Goal: Task Accomplishment & Management: Complete application form

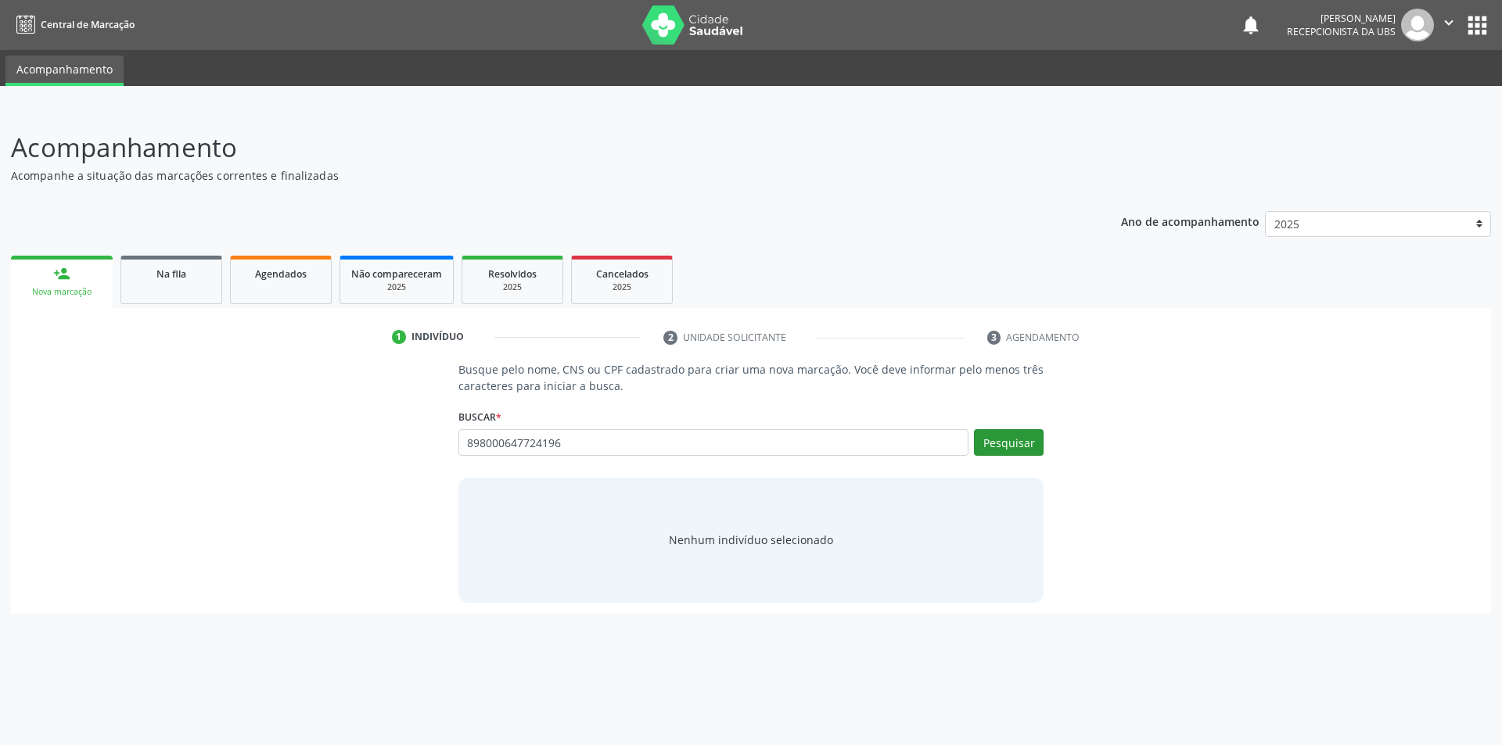
type input "898000647724196"
click at [998, 444] on button "Pesquisar" at bounding box center [1009, 442] width 70 height 27
type input "8"
type input "32473821860"
click at [1007, 441] on button "Pesquisar" at bounding box center [1009, 442] width 70 height 27
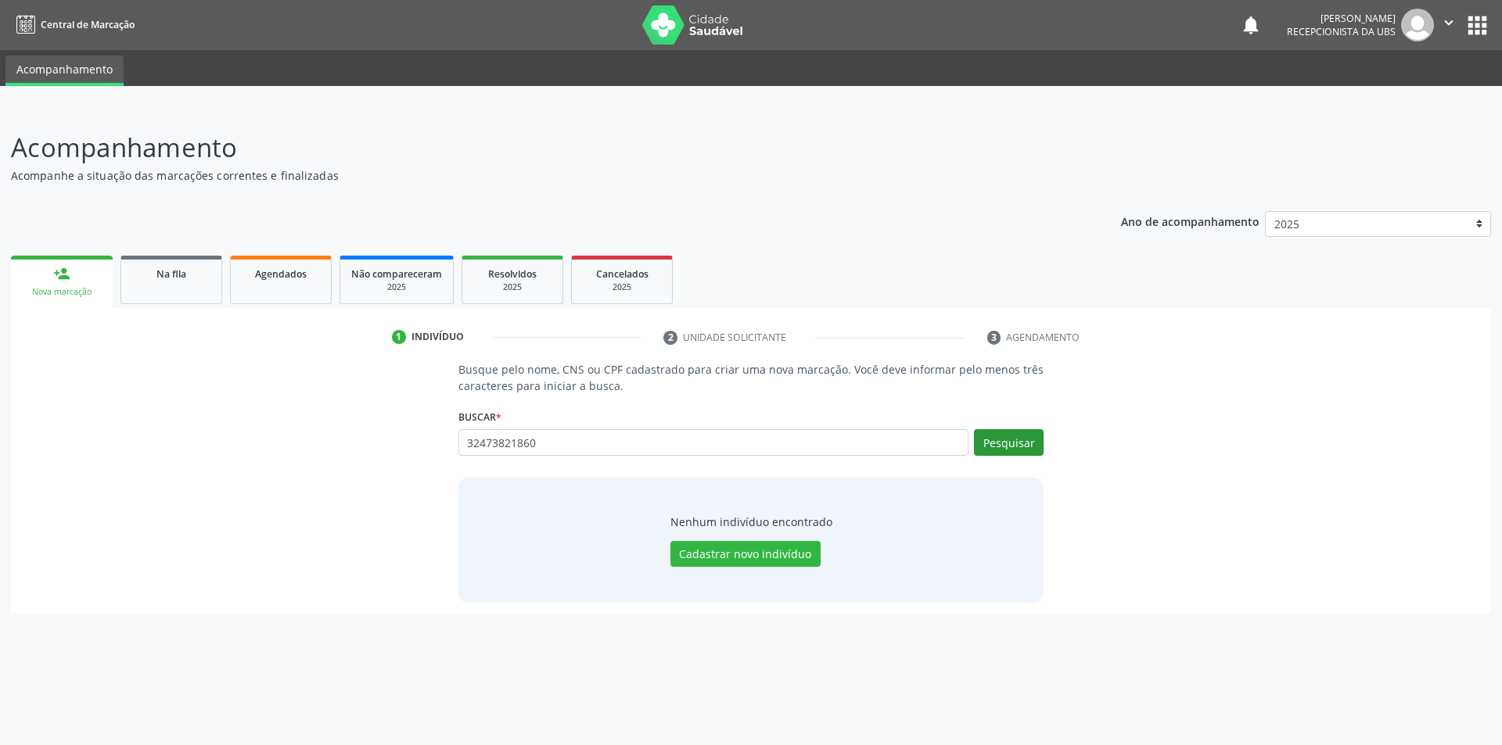
type input "32473821860"
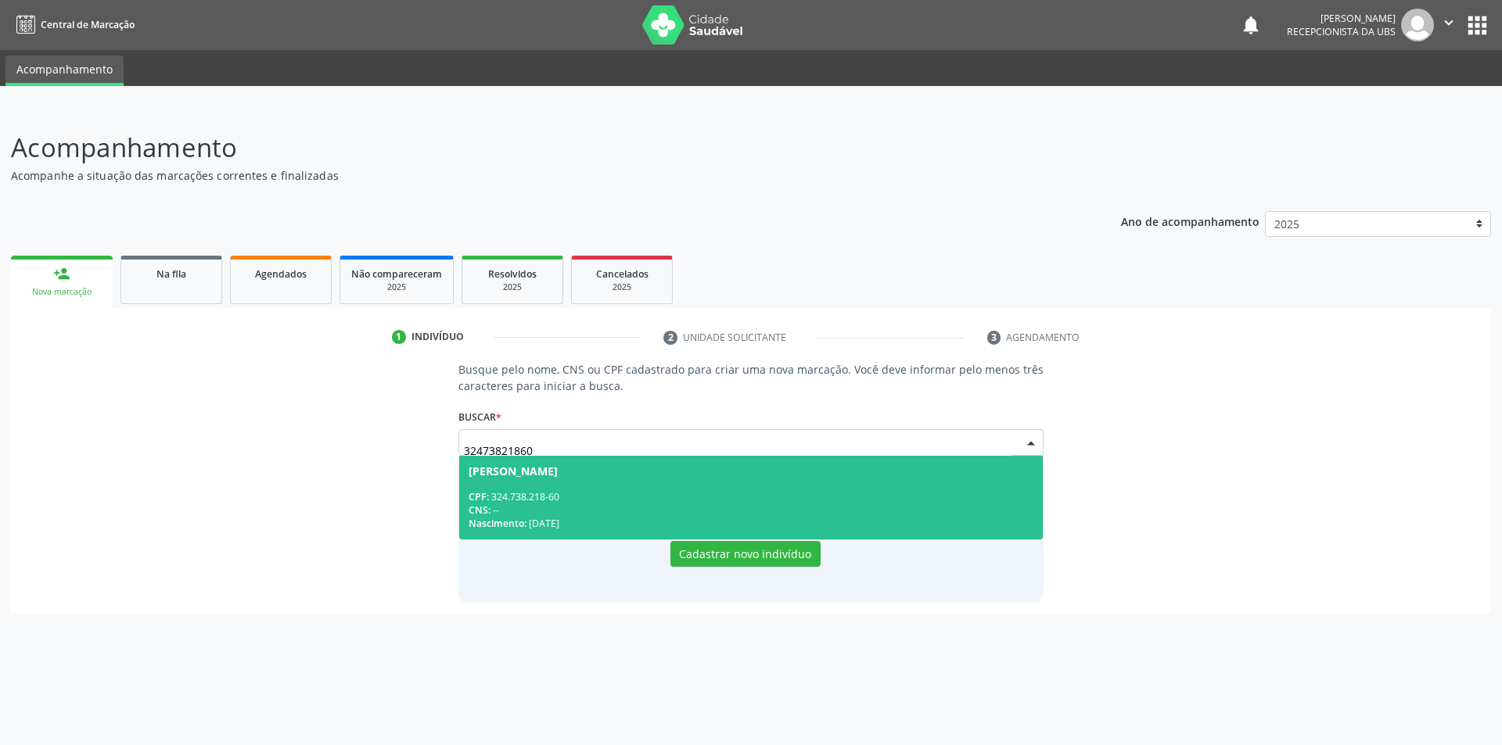
click at [541, 523] on div "Nascimento: [DATE]" at bounding box center [752, 523] width 566 height 13
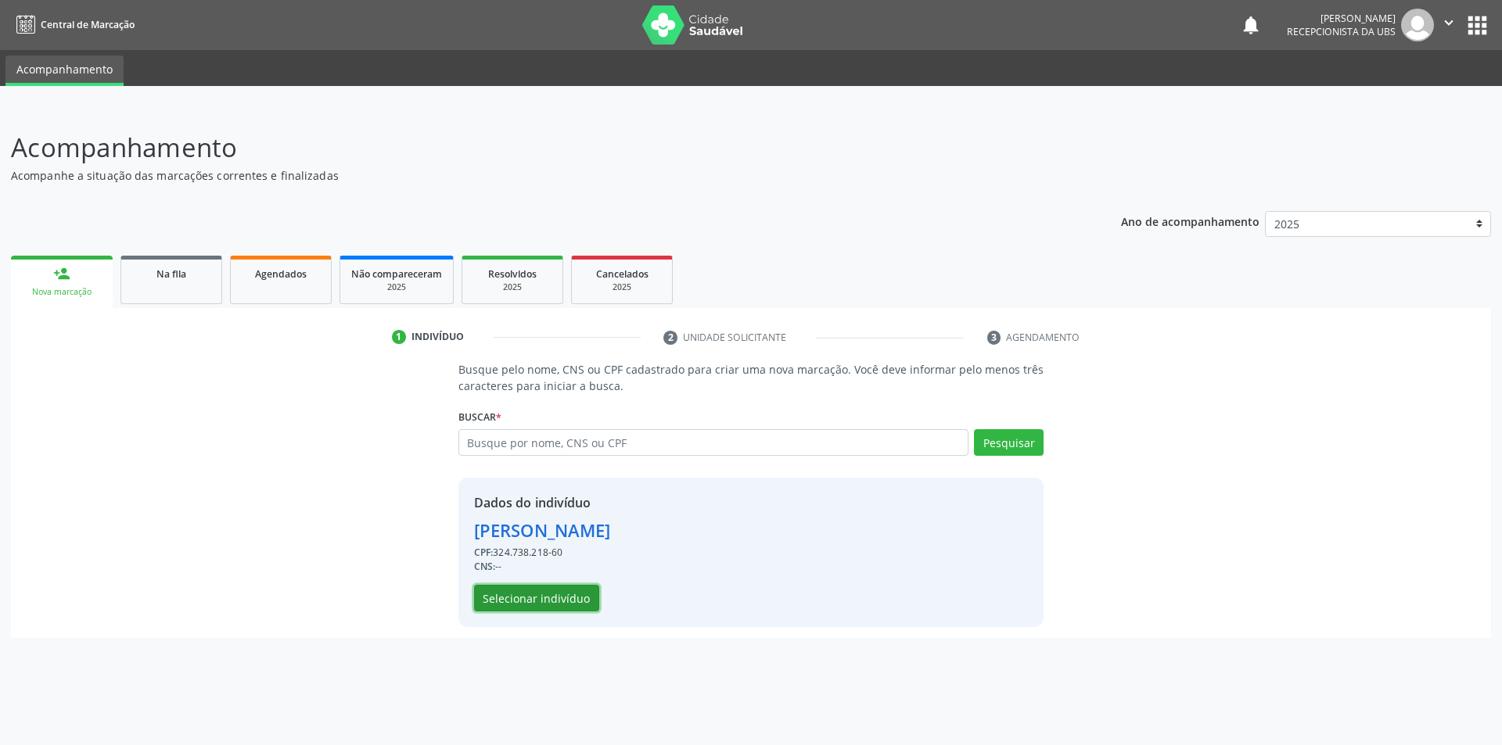
click at [555, 612] on div "Dados do indivíduo [PERSON_NAME] CPF: 324.738.218-60 CNS: -- Selecionar indivíd…" at bounding box center [751, 552] width 586 height 149
click at [558, 595] on button "Selecionar indivíduo" at bounding box center [536, 598] width 125 height 27
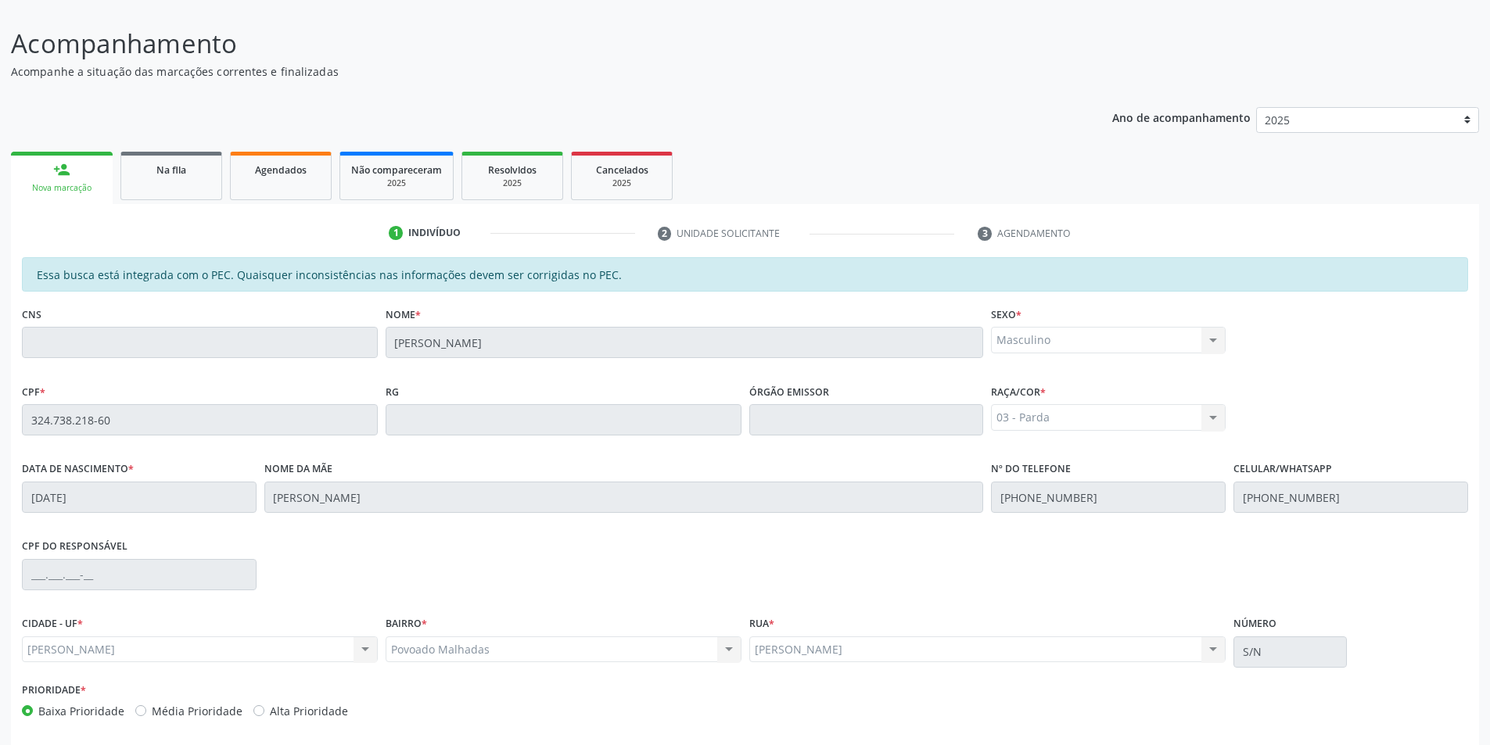
scroll to position [170, 0]
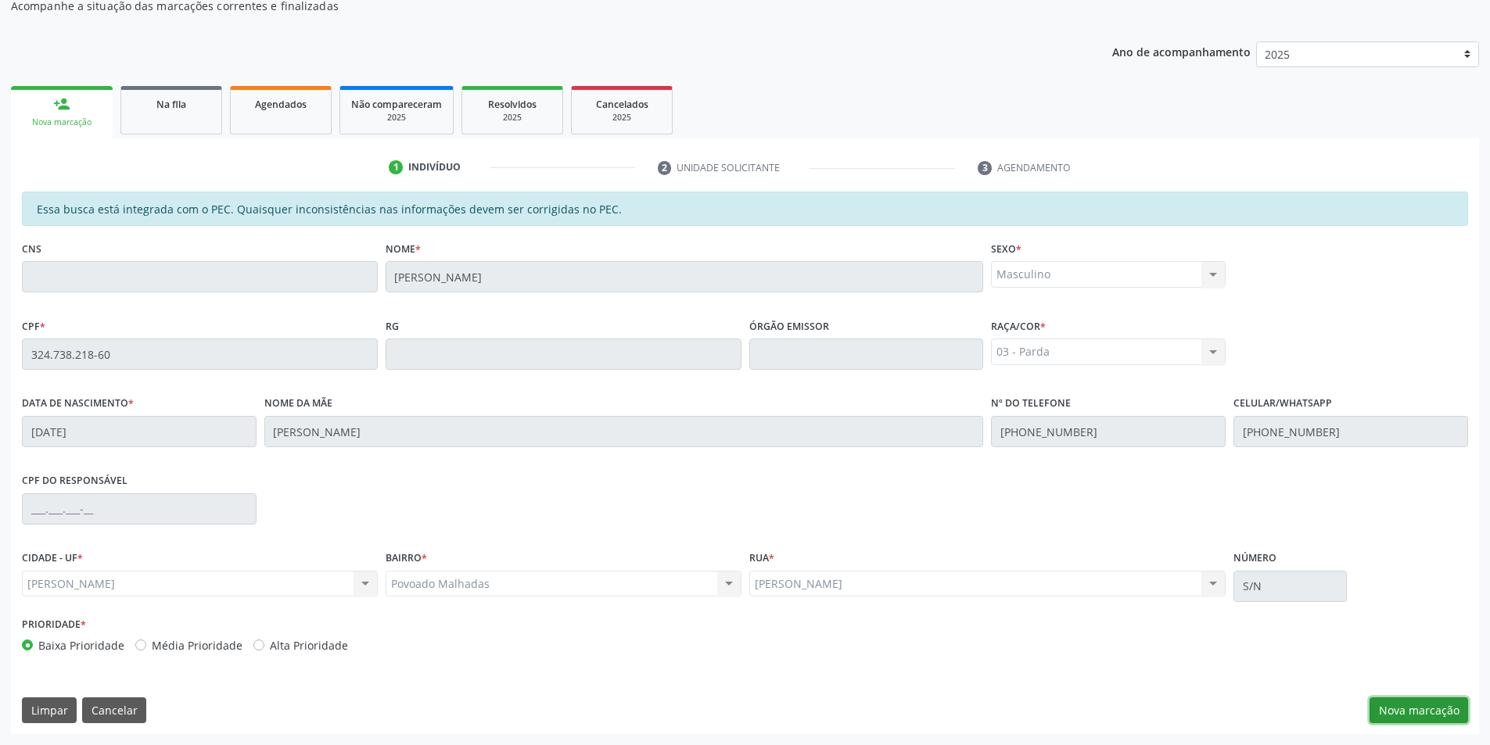
click at [1446, 709] on button "Nova marcação" at bounding box center [1419, 711] width 99 height 27
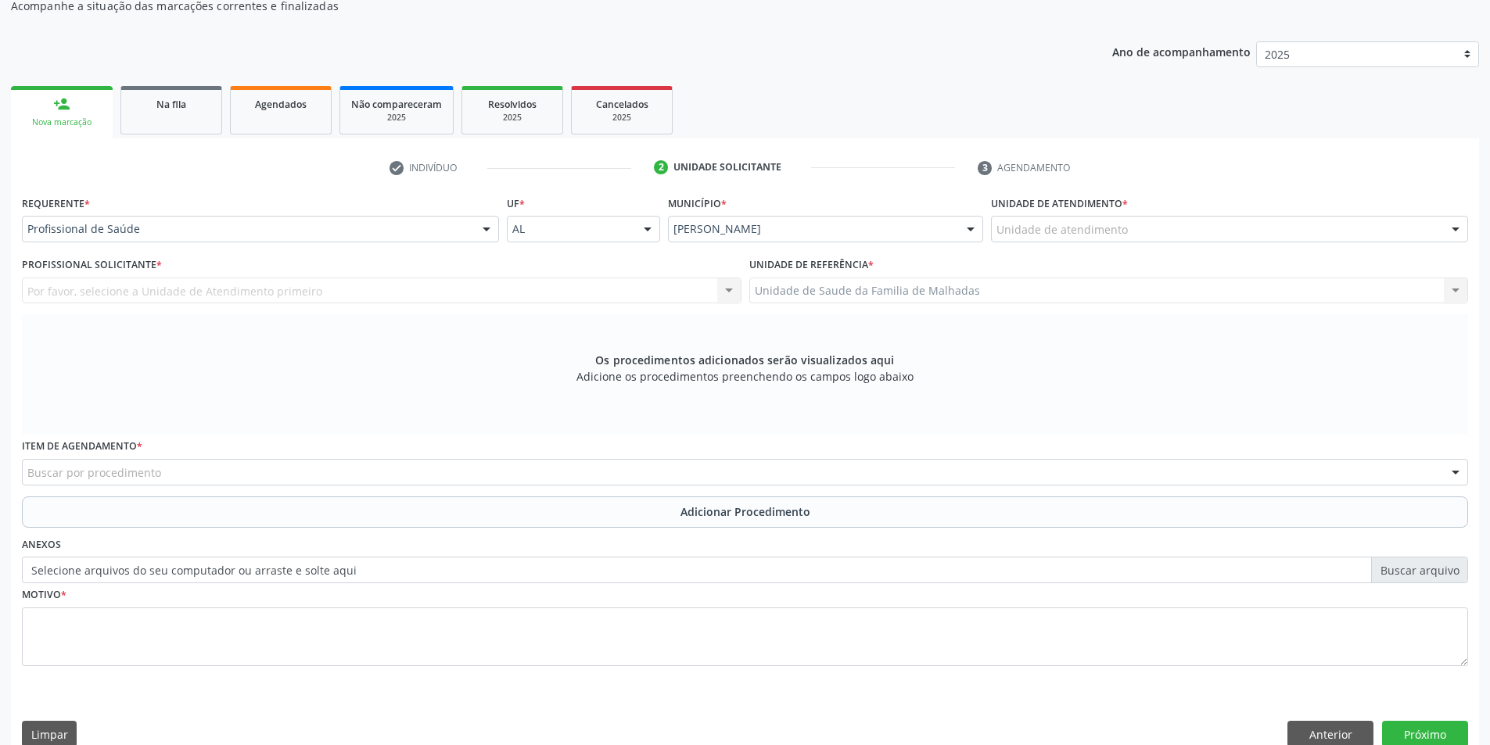
click at [1180, 232] on div "Unidade de atendimento" at bounding box center [1229, 229] width 477 height 27
click at [997, 232] on input "text" at bounding box center [997, 236] width 0 height 31
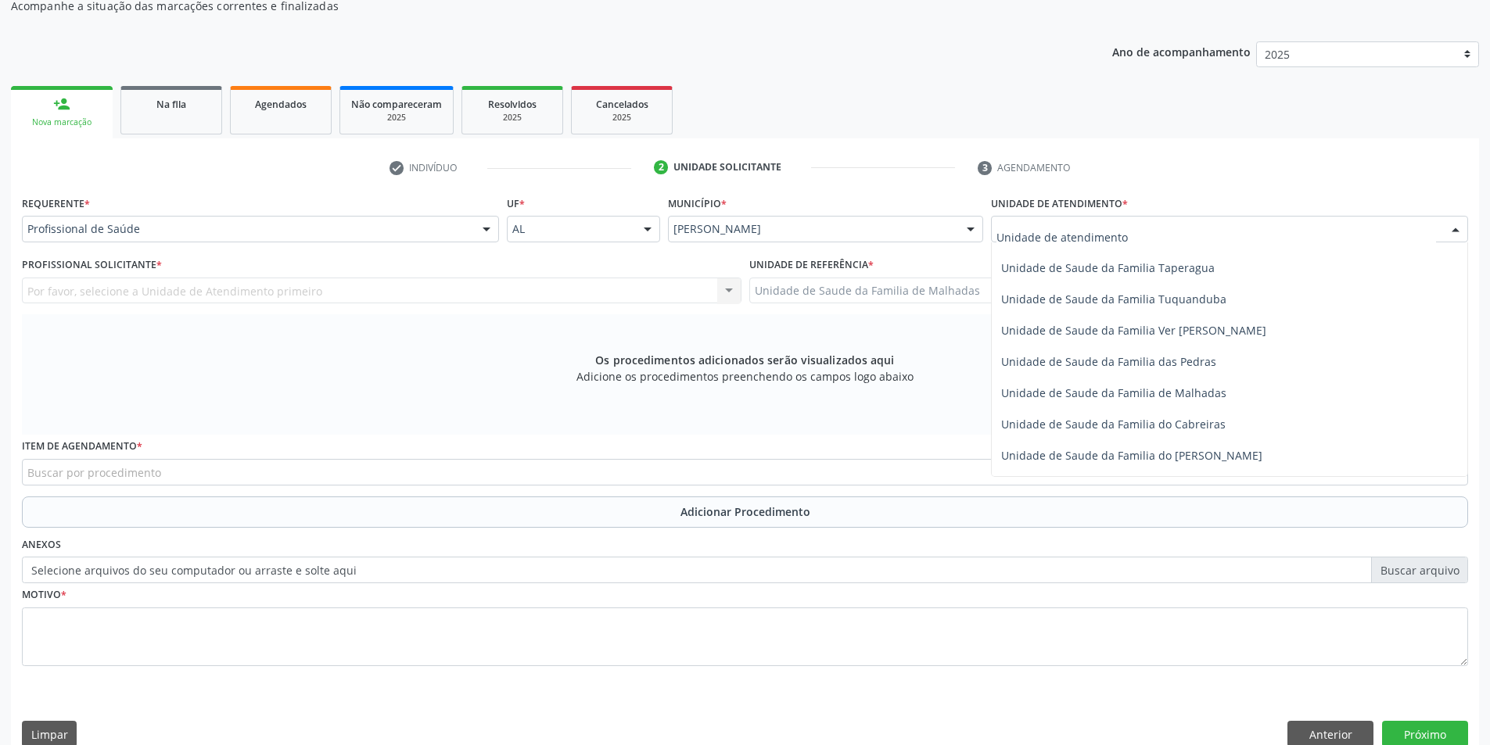
scroll to position [1237, 0]
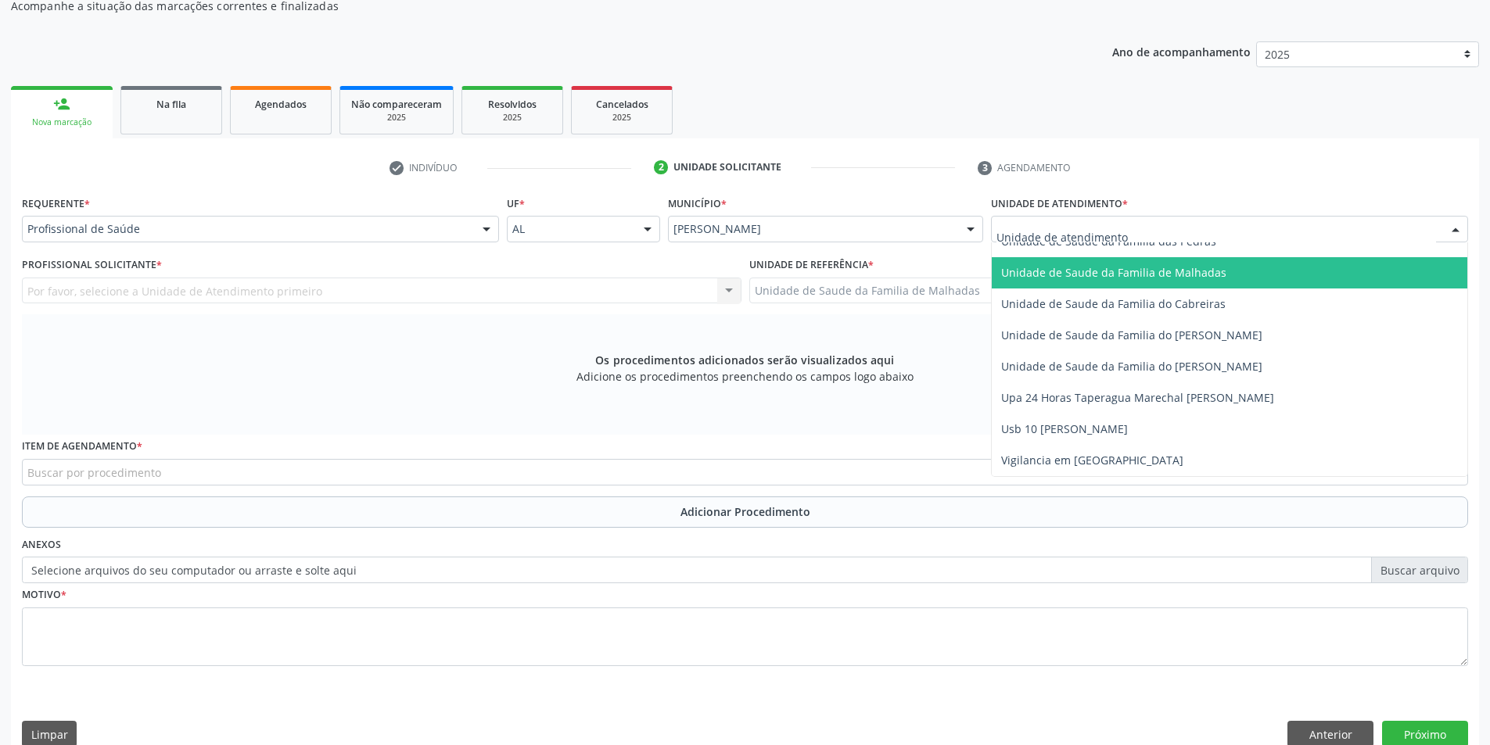
click at [1209, 272] on span "Unidade de Saude da Familia de Malhadas" at bounding box center [1113, 272] width 225 height 15
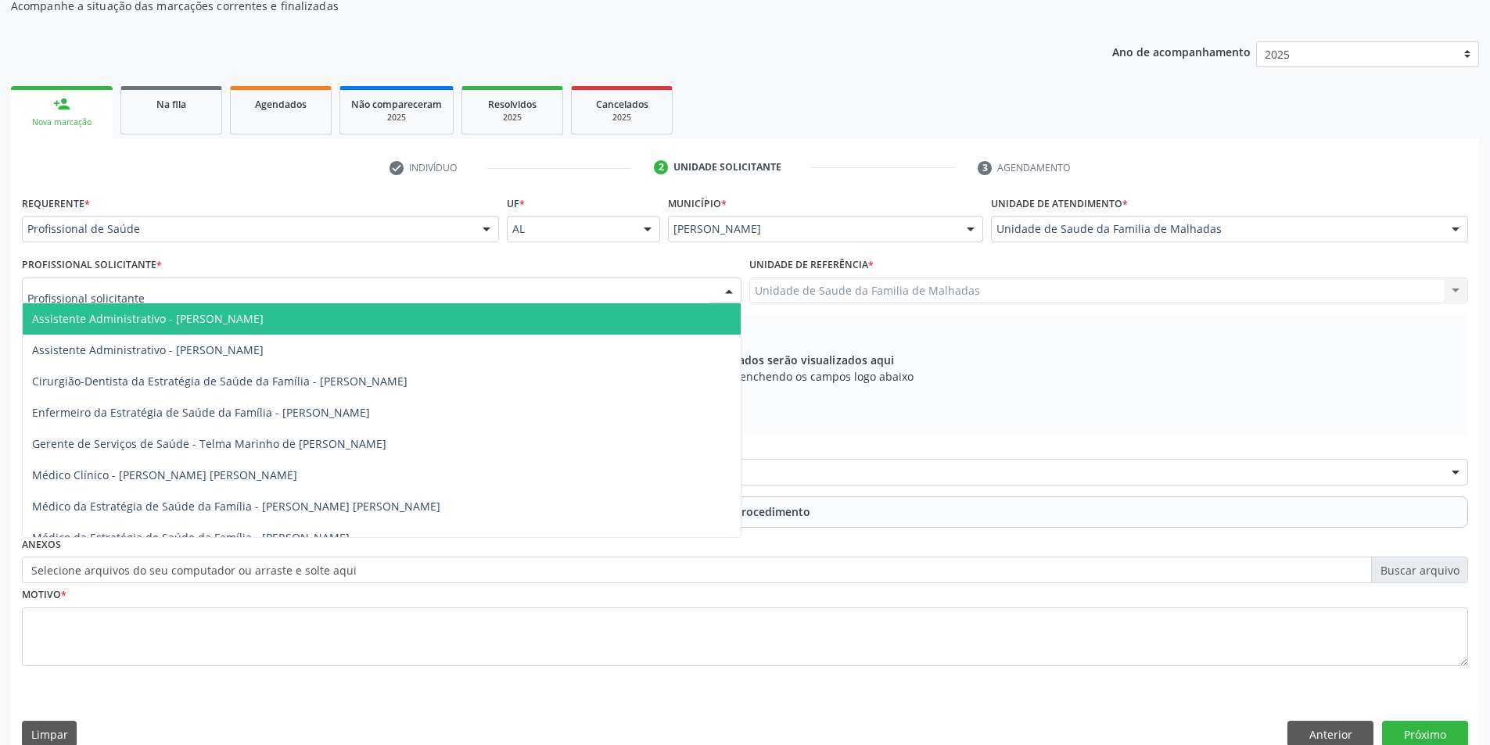
click at [268, 299] on div at bounding box center [382, 291] width 720 height 27
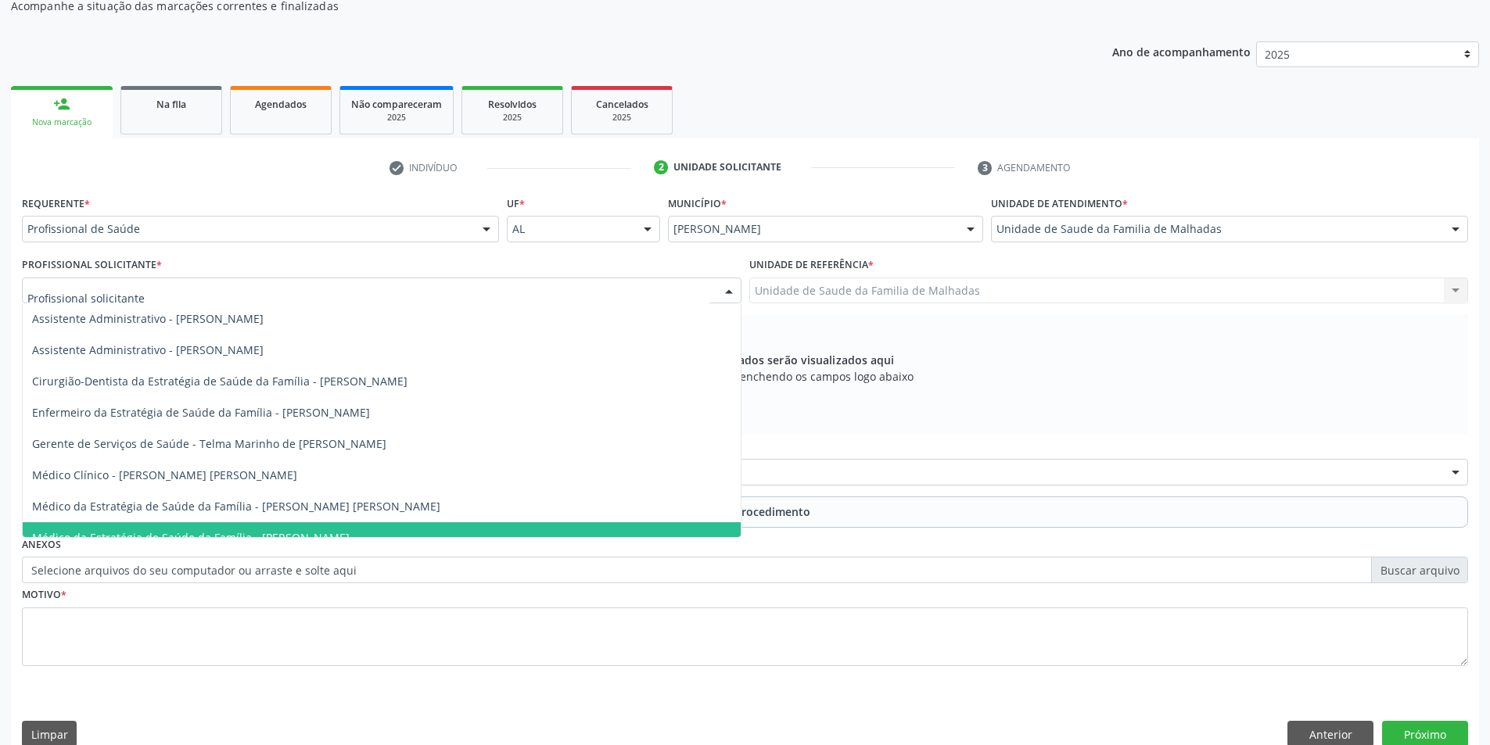
scroll to position [16, 0]
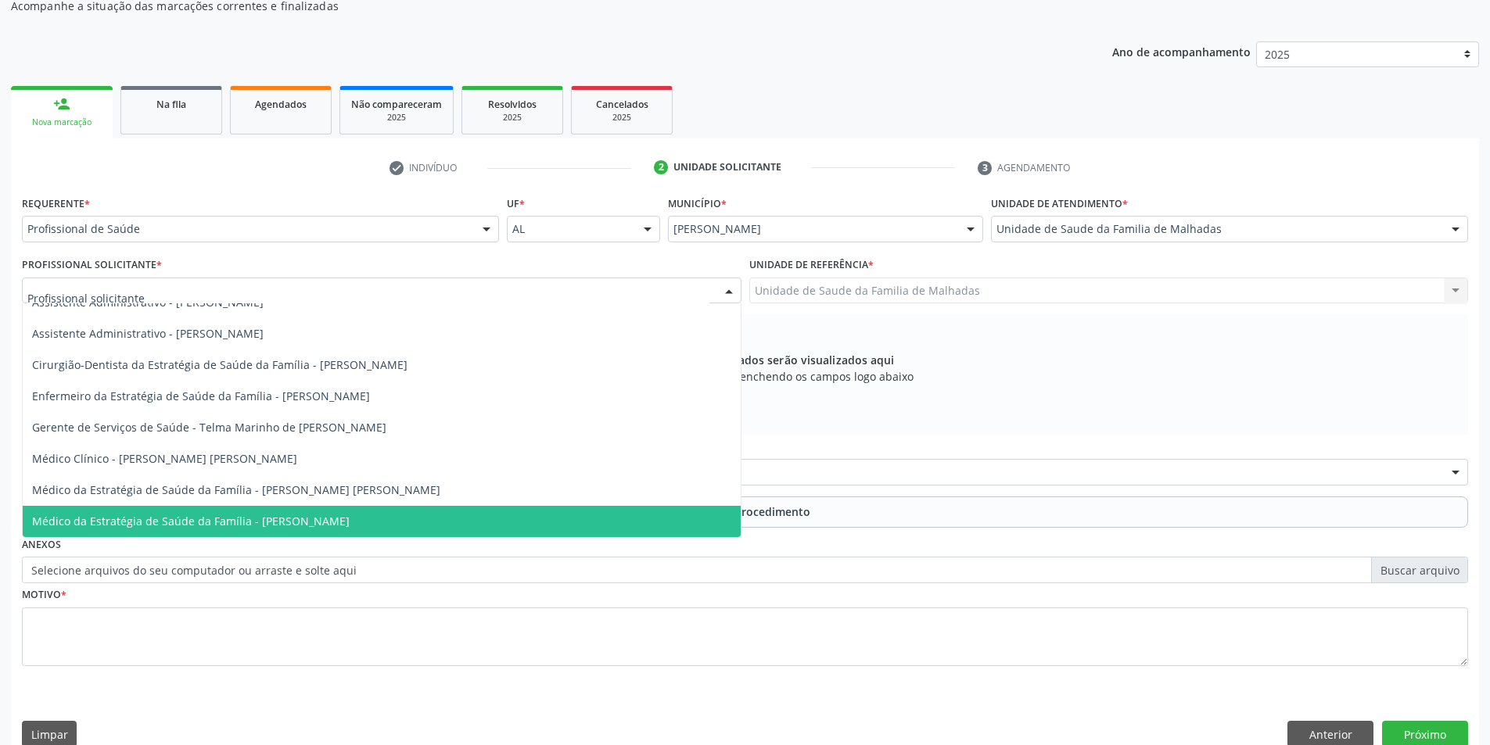
click at [426, 517] on span "Médico da Estratégia de Saúde da Família - [PERSON_NAME]" at bounding box center [382, 521] width 718 height 31
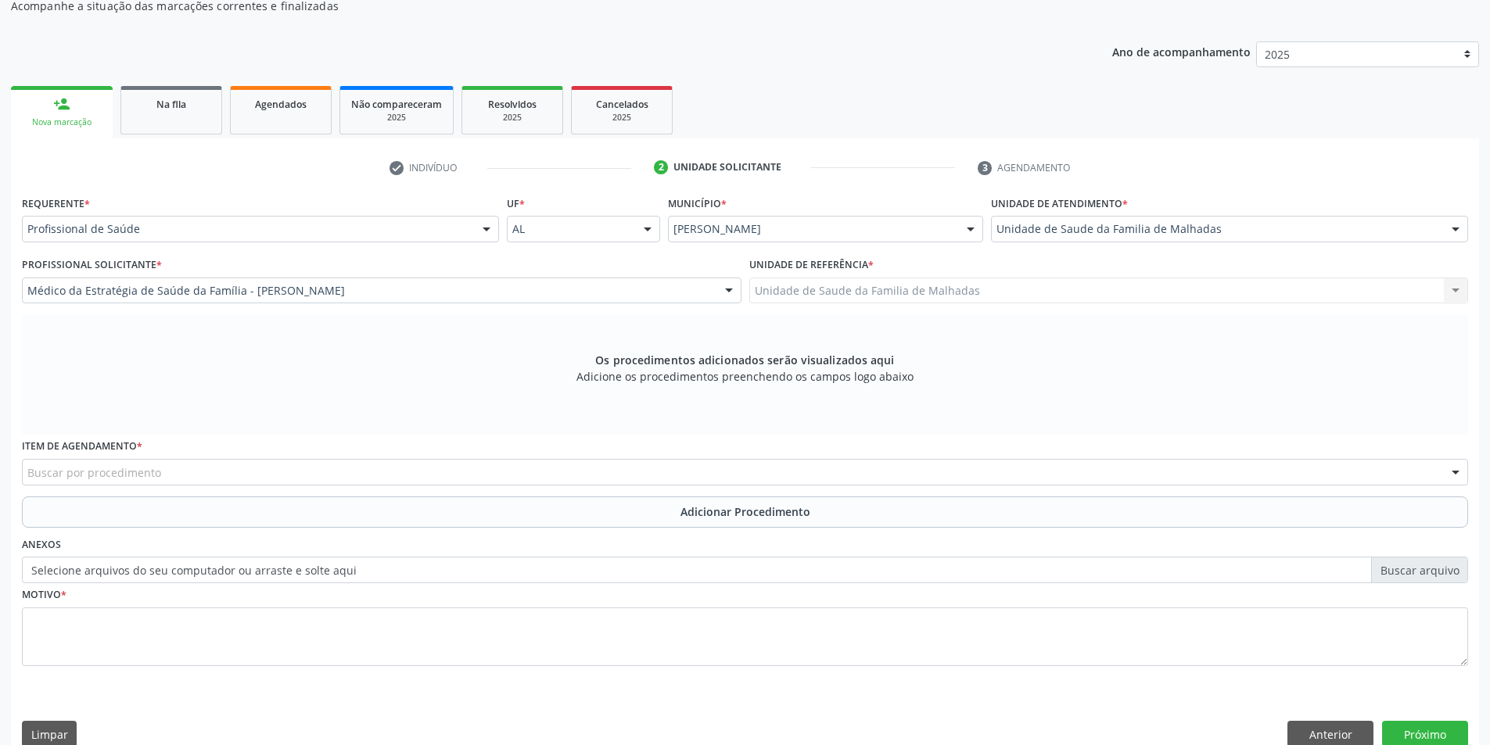
click at [178, 479] on div "Buscar por procedimento" at bounding box center [745, 472] width 1446 height 27
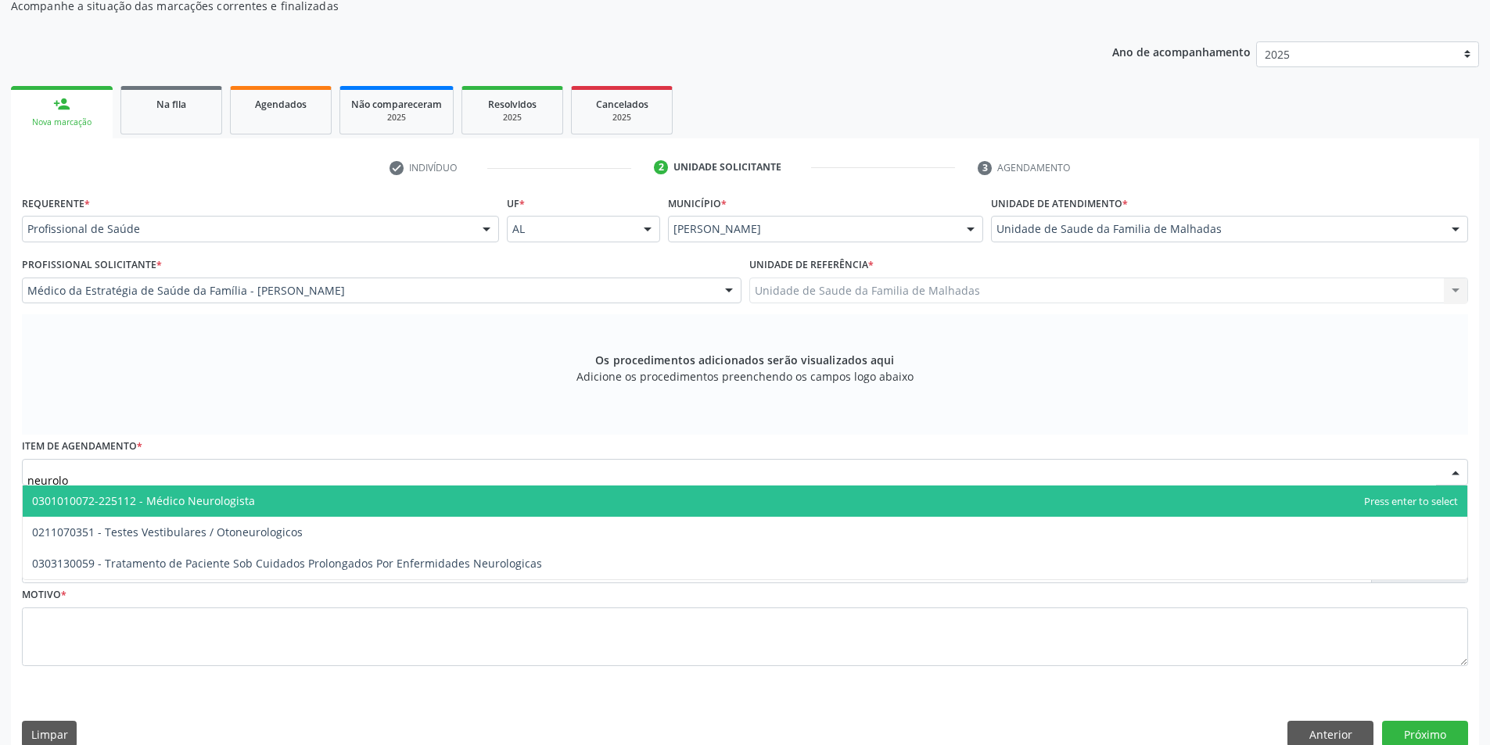
type input "neurol"
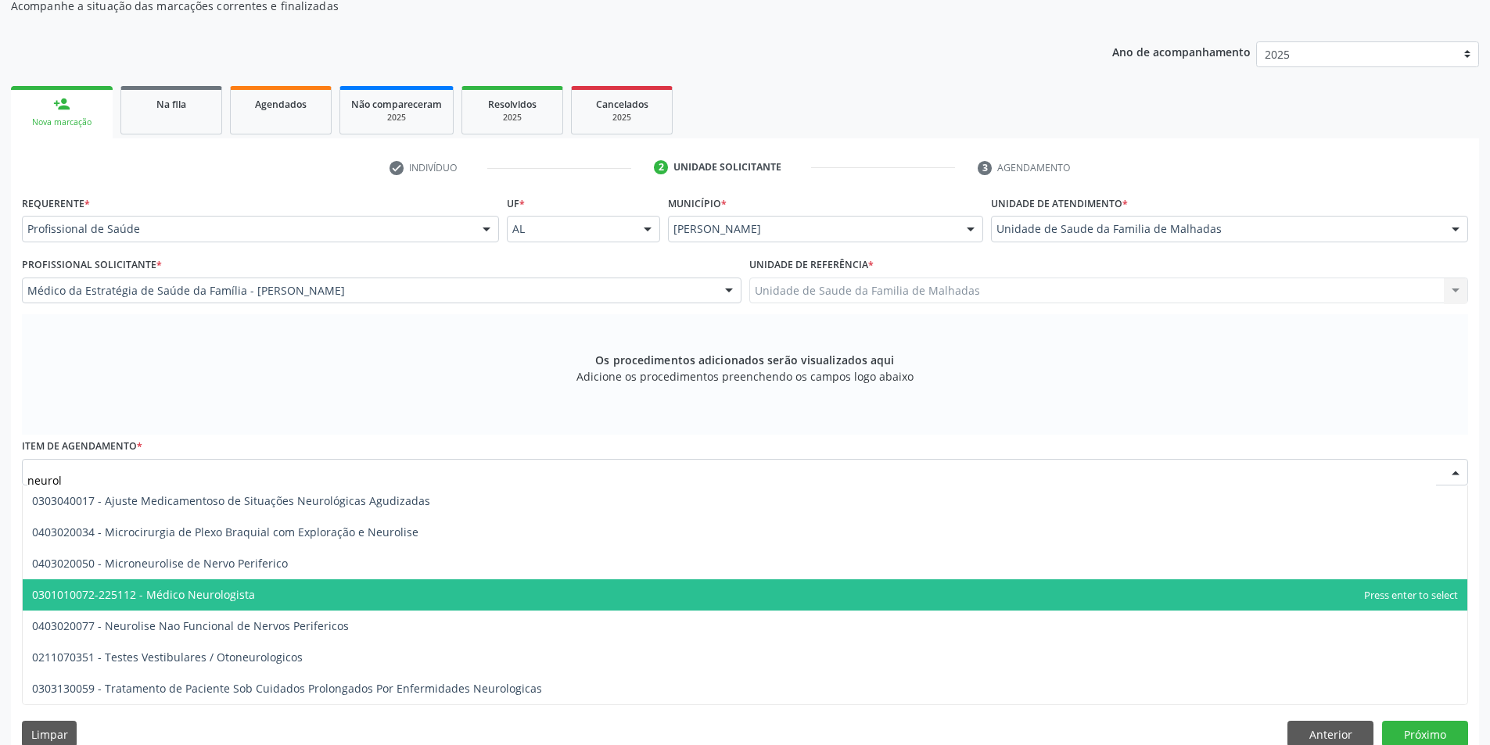
click at [229, 592] on span "0301010072-225112 - Médico Neurologista" at bounding box center [143, 594] width 223 height 15
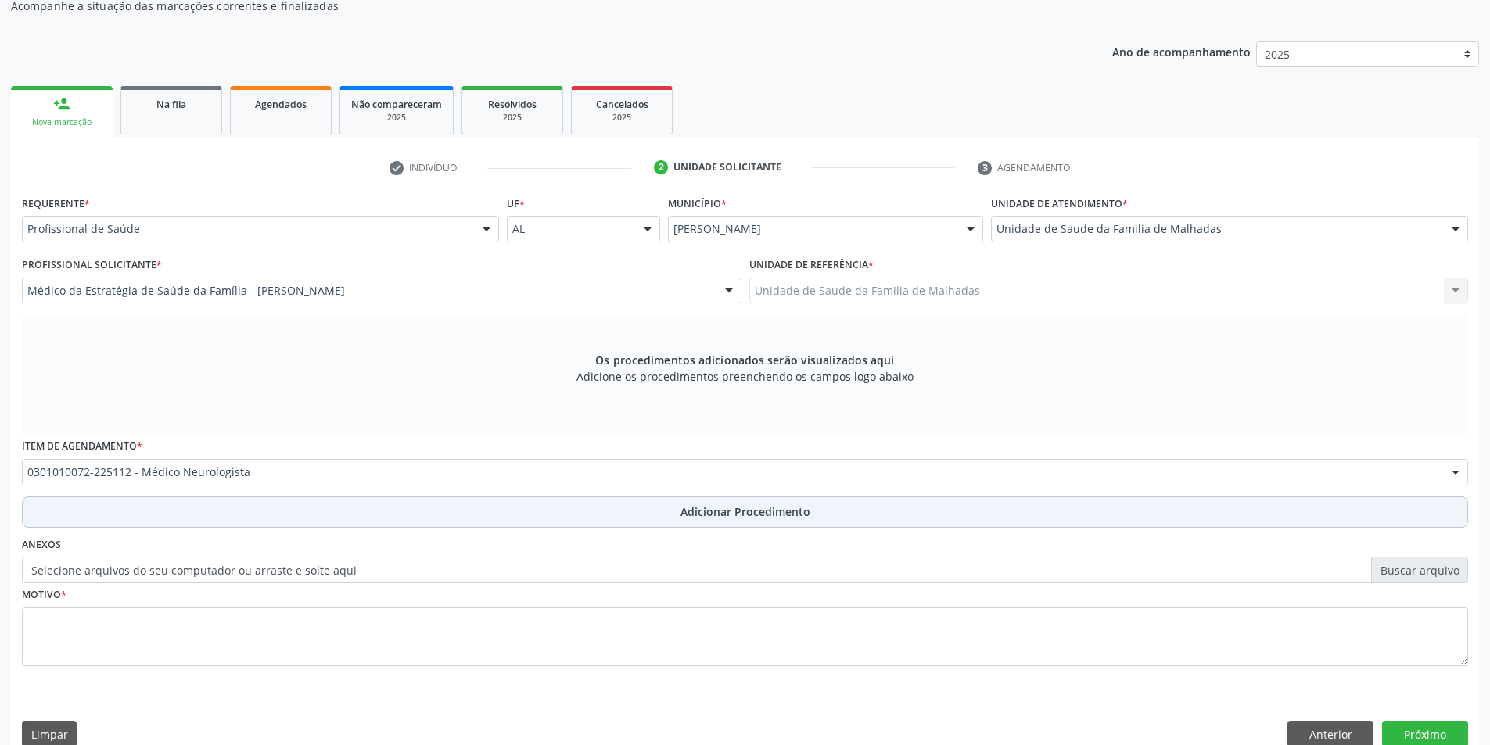
click at [707, 515] on span "Adicionar Procedimento" at bounding box center [746, 512] width 130 height 16
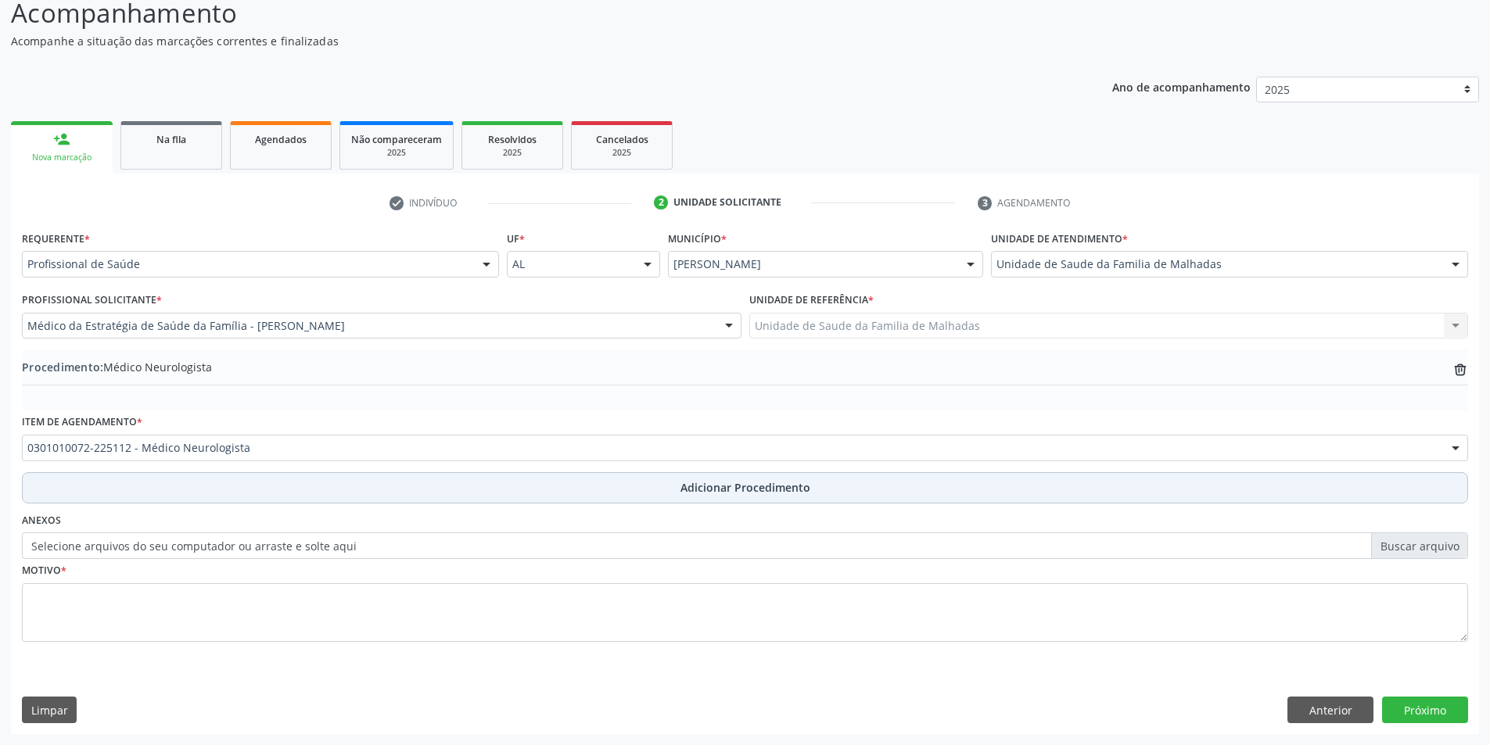
scroll to position [135, 0]
click at [709, 487] on span "Adicionar Procedimento" at bounding box center [746, 487] width 130 height 16
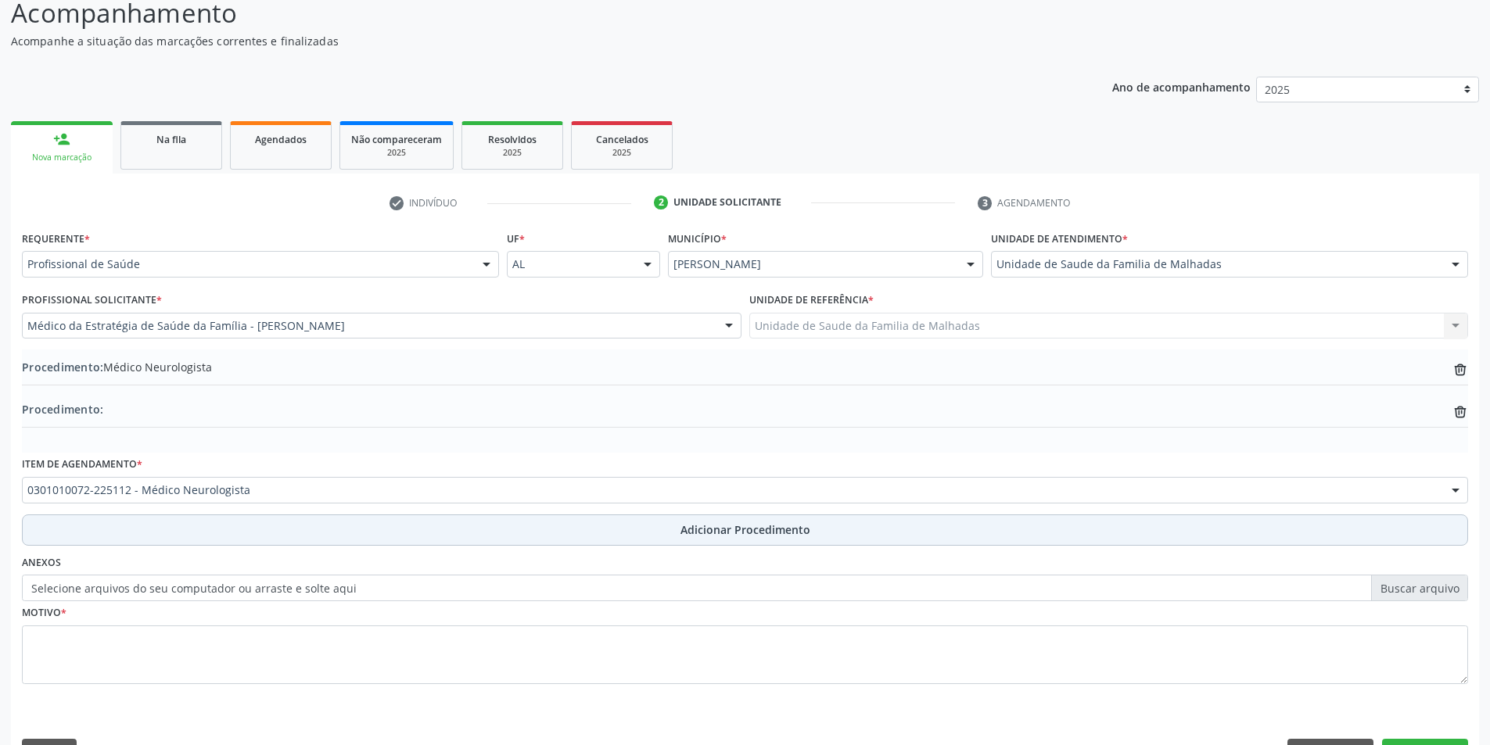
scroll to position [170, 0]
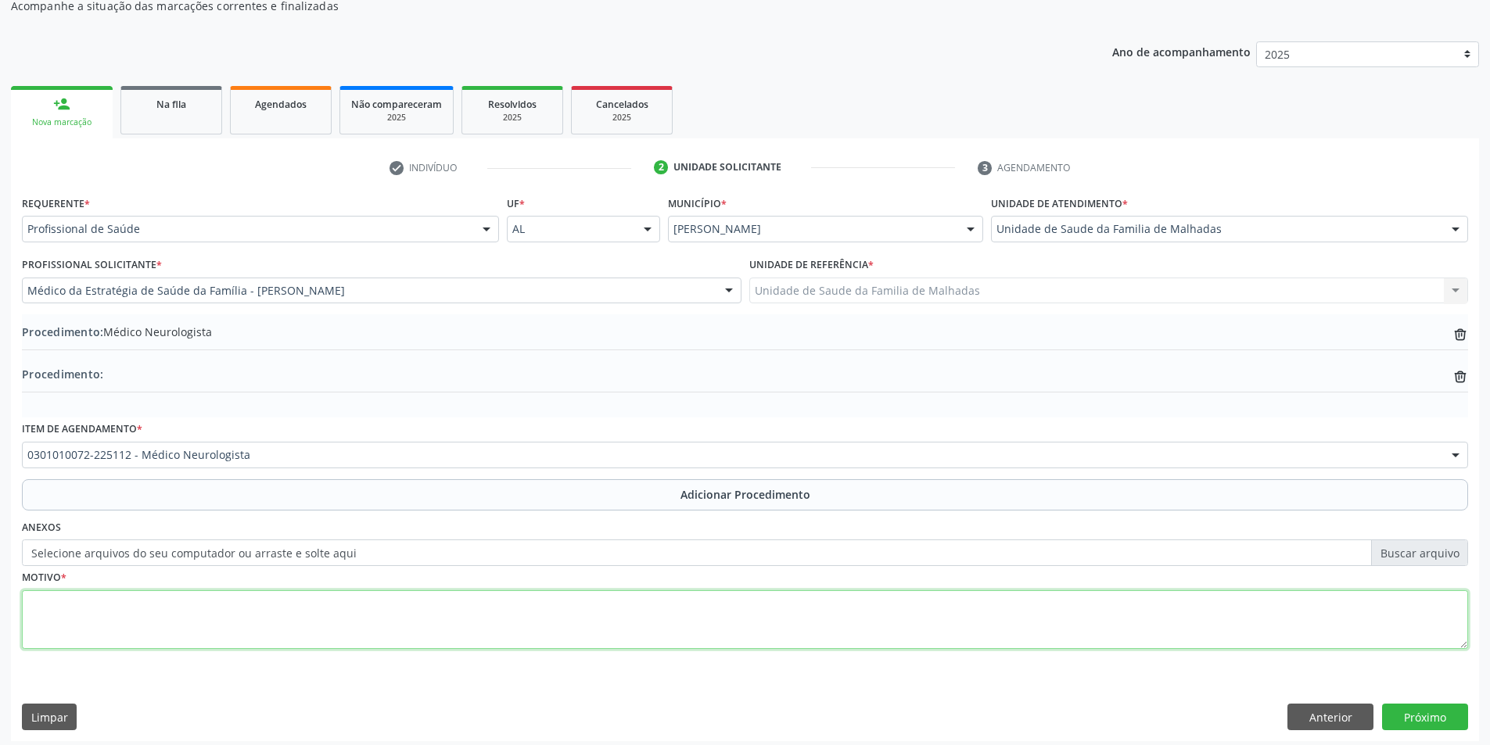
click at [216, 616] on textarea at bounding box center [745, 620] width 1446 height 59
click at [512, 600] on textarea "vitima de acidente moto / carro evoluiu com tce grave foi interno mas ja saiu f…" at bounding box center [745, 620] width 1446 height 59
drag, startPoint x: 583, startPoint y: 595, endPoint x: 584, endPoint y: 604, distance: 8.6
click at [583, 597] on textarea "vitima de acidente moto / carro evoluiu com tce grave foi interno mas ja saiu f…" at bounding box center [745, 620] width 1446 height 59
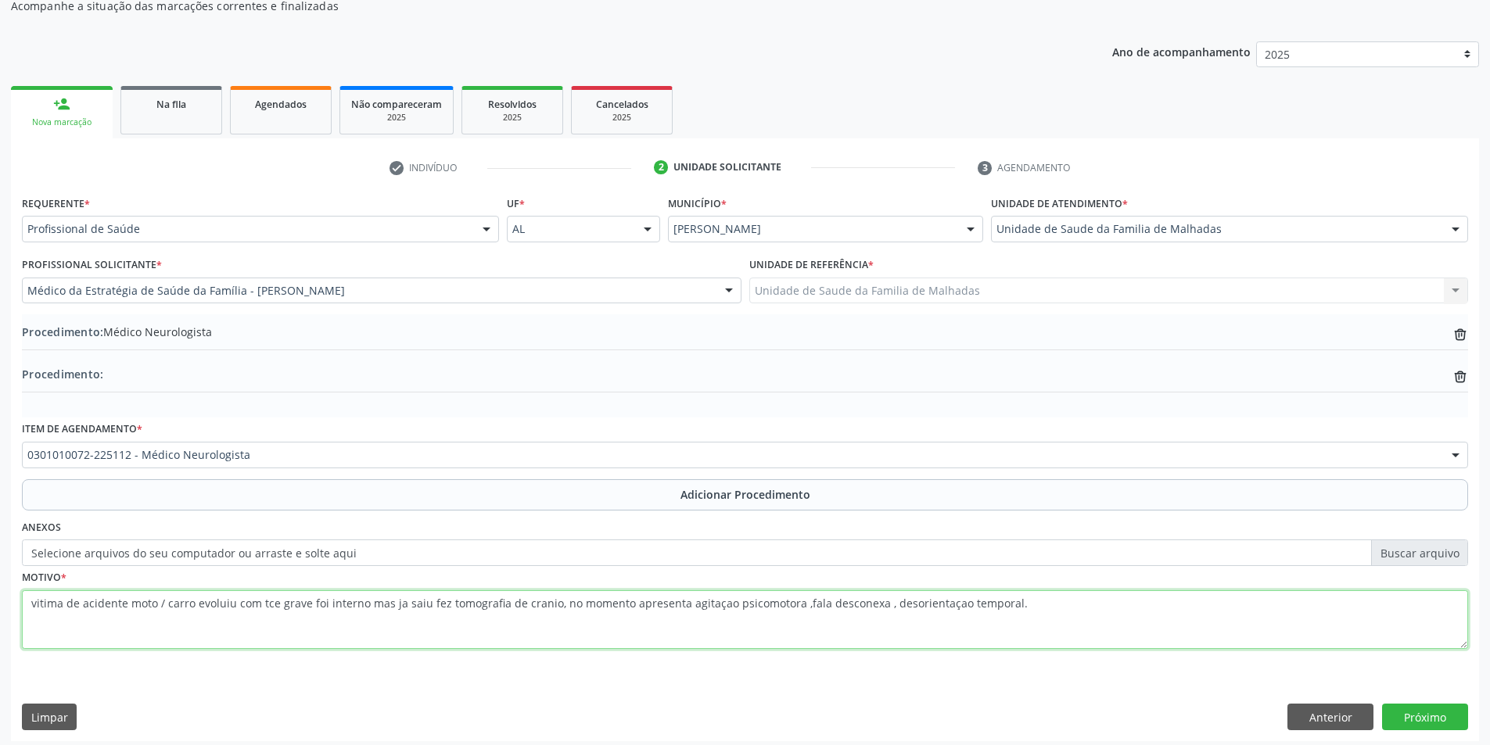
click at [1128, 613] on textarea "vitima de acidente moto / carro evoluiu com tce grave foi interno mas ja saiu f…" at bounding box center [745, 620] width 1446 height 59
type textarea "vitima de acidente moto / carro evoluiu com tce grave foi interno mas ja saiu f…"
click at [1443, 723] on button "Próximo" at bounding box center [1425, 717] width 86 height 27
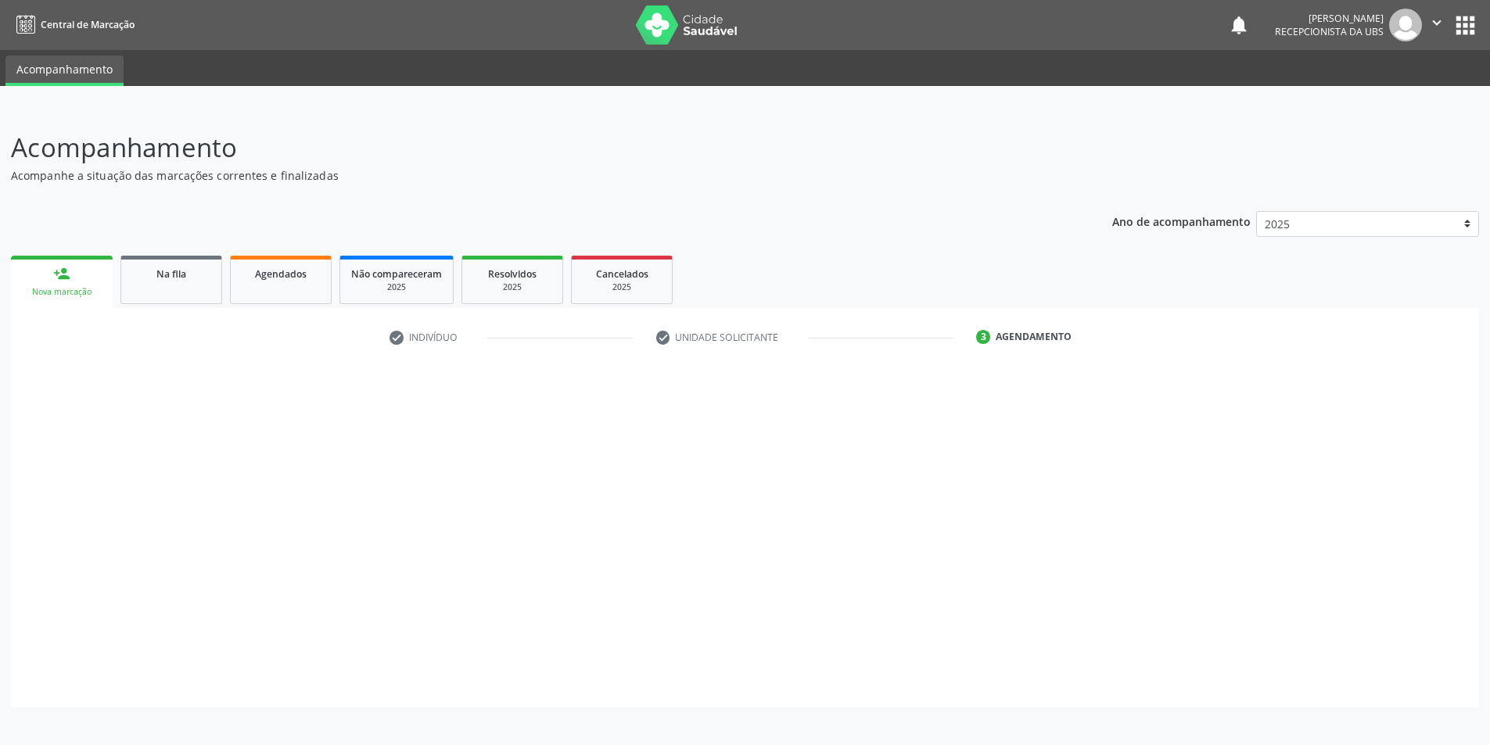
scroll to position [0, 0]
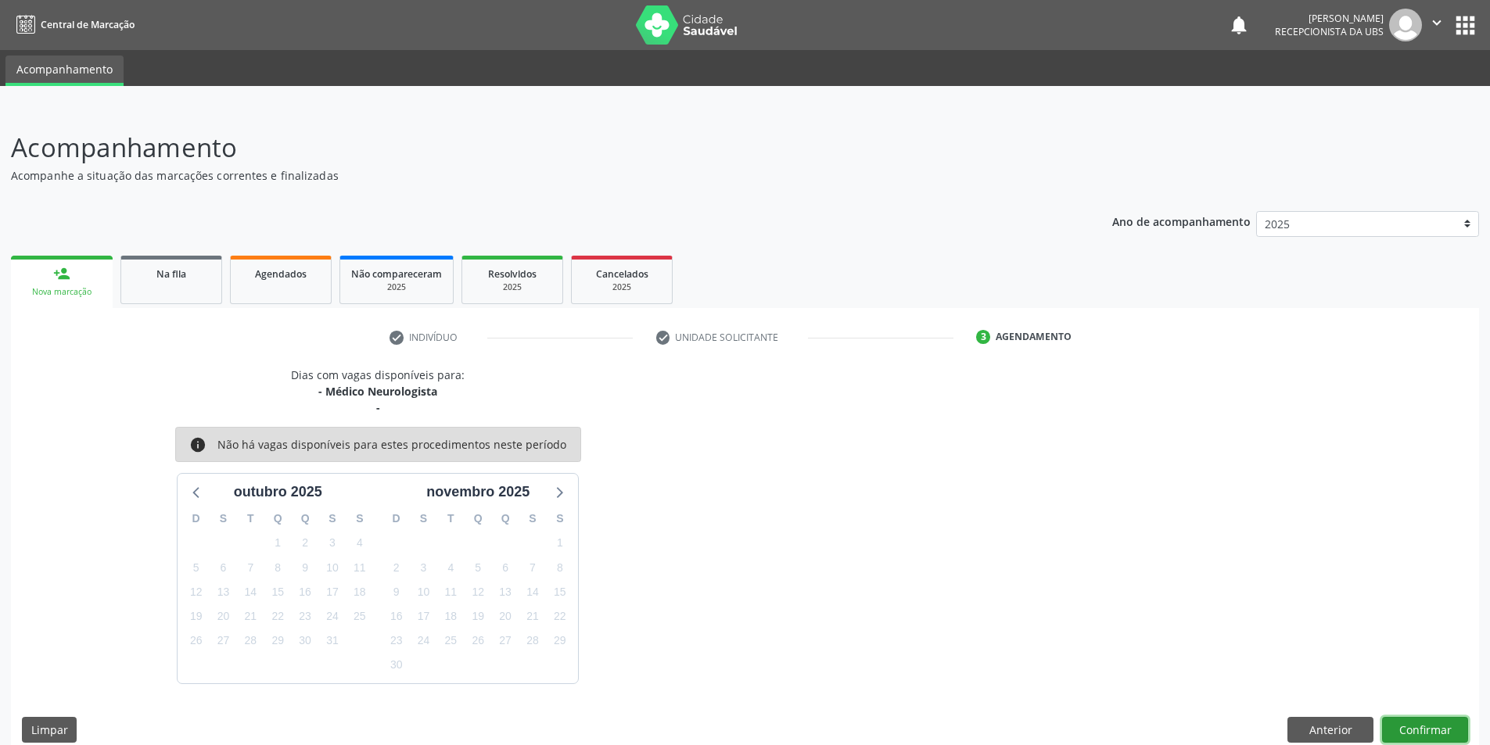
click at [1444, 727] on button "Confirmar" at bounding box center [1425, 730] width 86 height 27
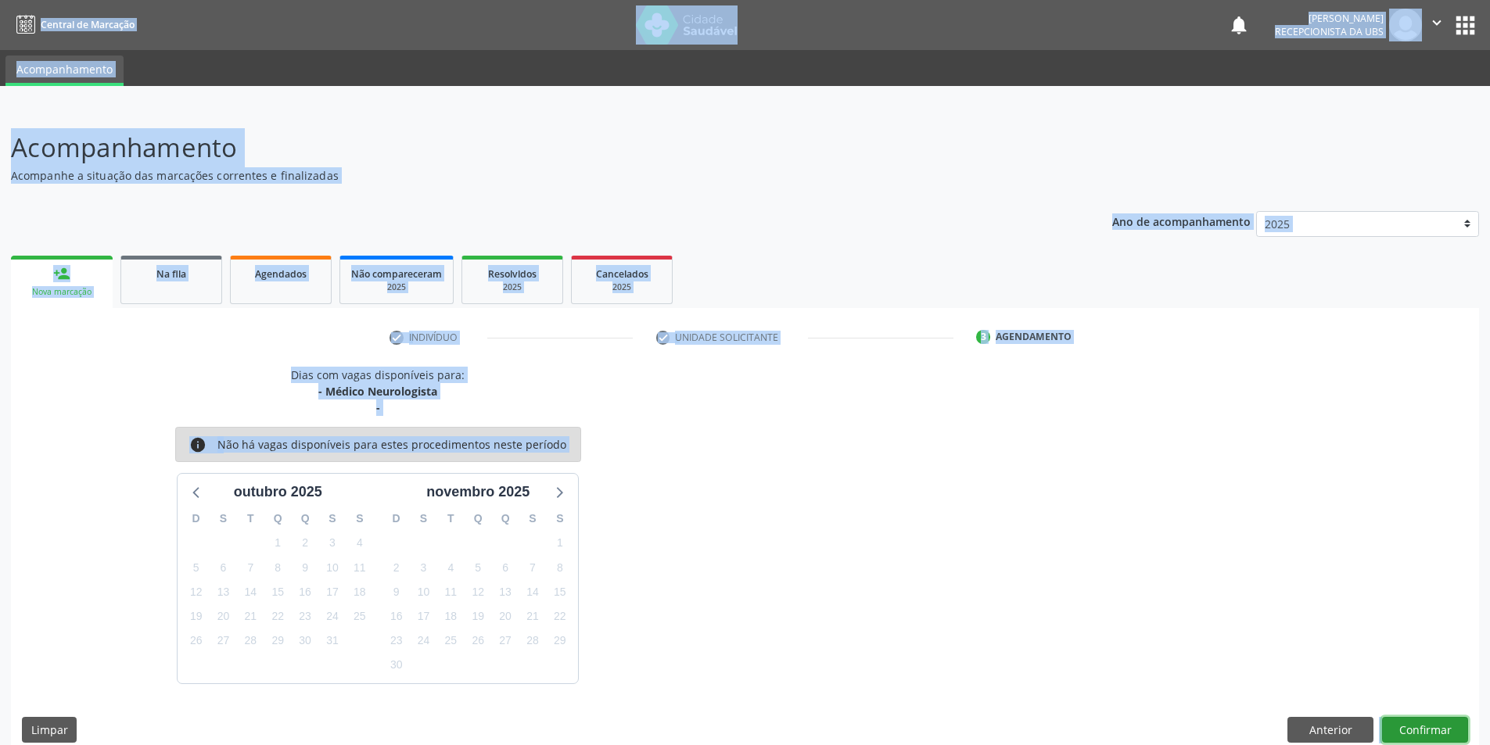
click at [1419, 724] on button "Confirmar" at bounding box center [1425, 730] width 86 height 27
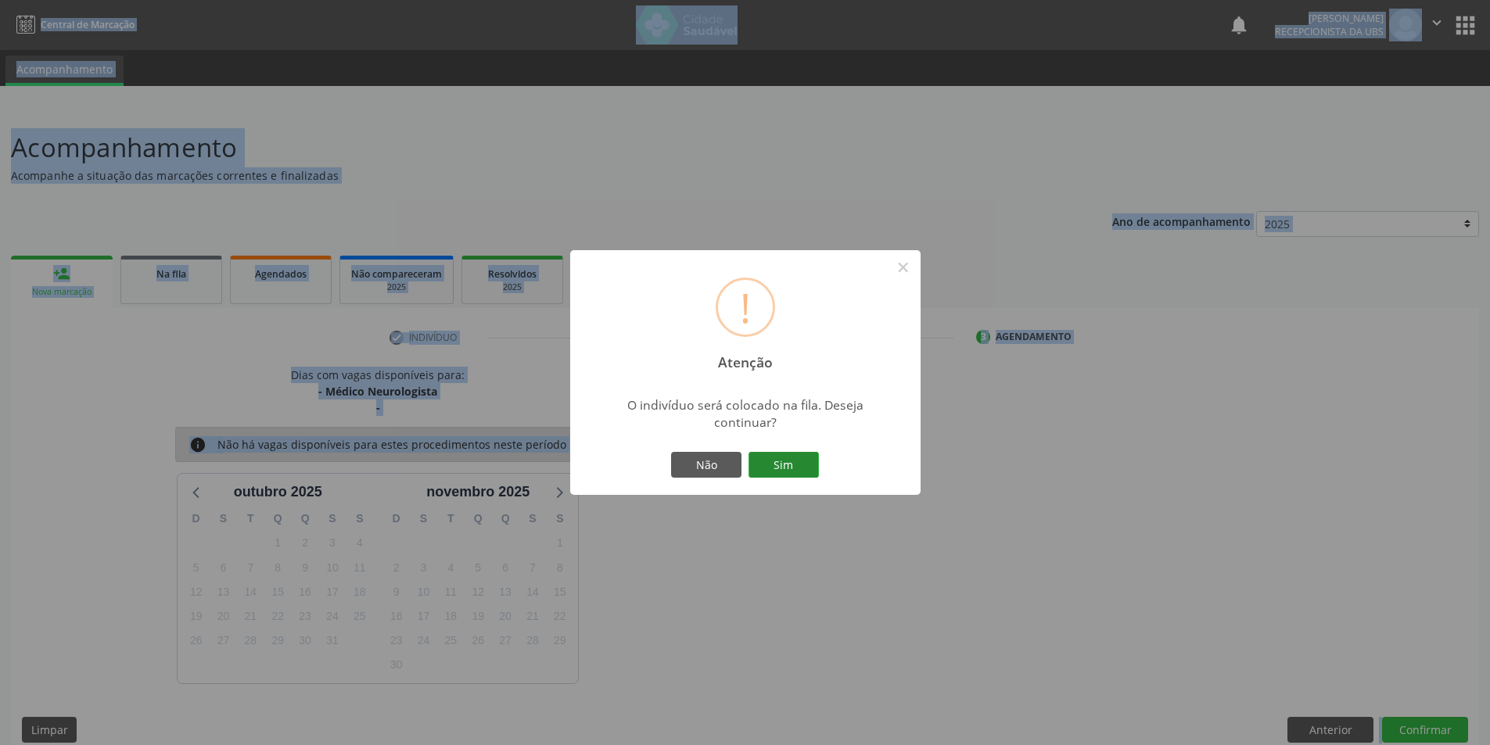
click at [779, 462] on button "Sim" at bounding box center [784, 465] width 70 height 27
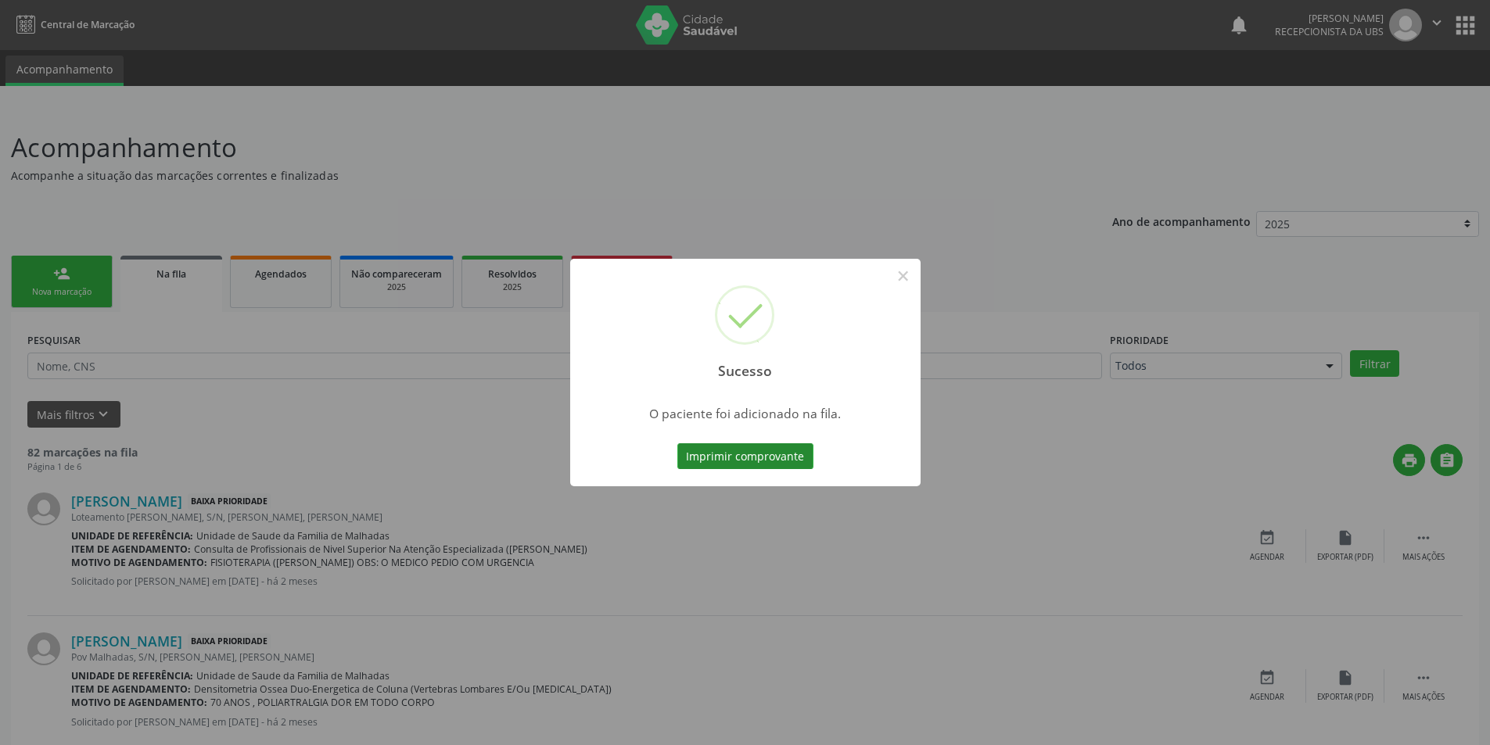
click at [785, 454] on button "Imprimir comprovante" at bounding box center [745, 457] width 136 height 27
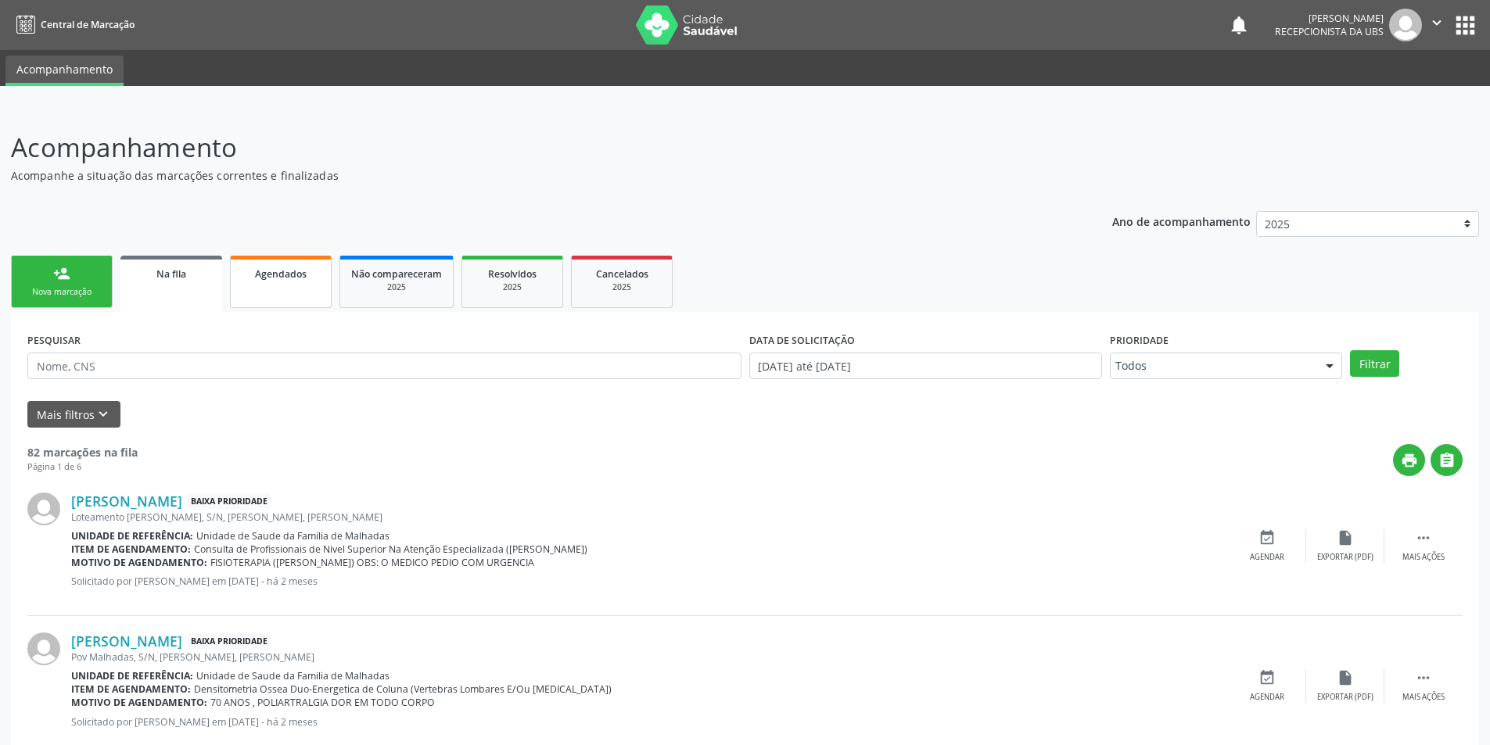
click at [296, 280] on span "Agendados" at bounding box center [281, 274] width 52 height 13
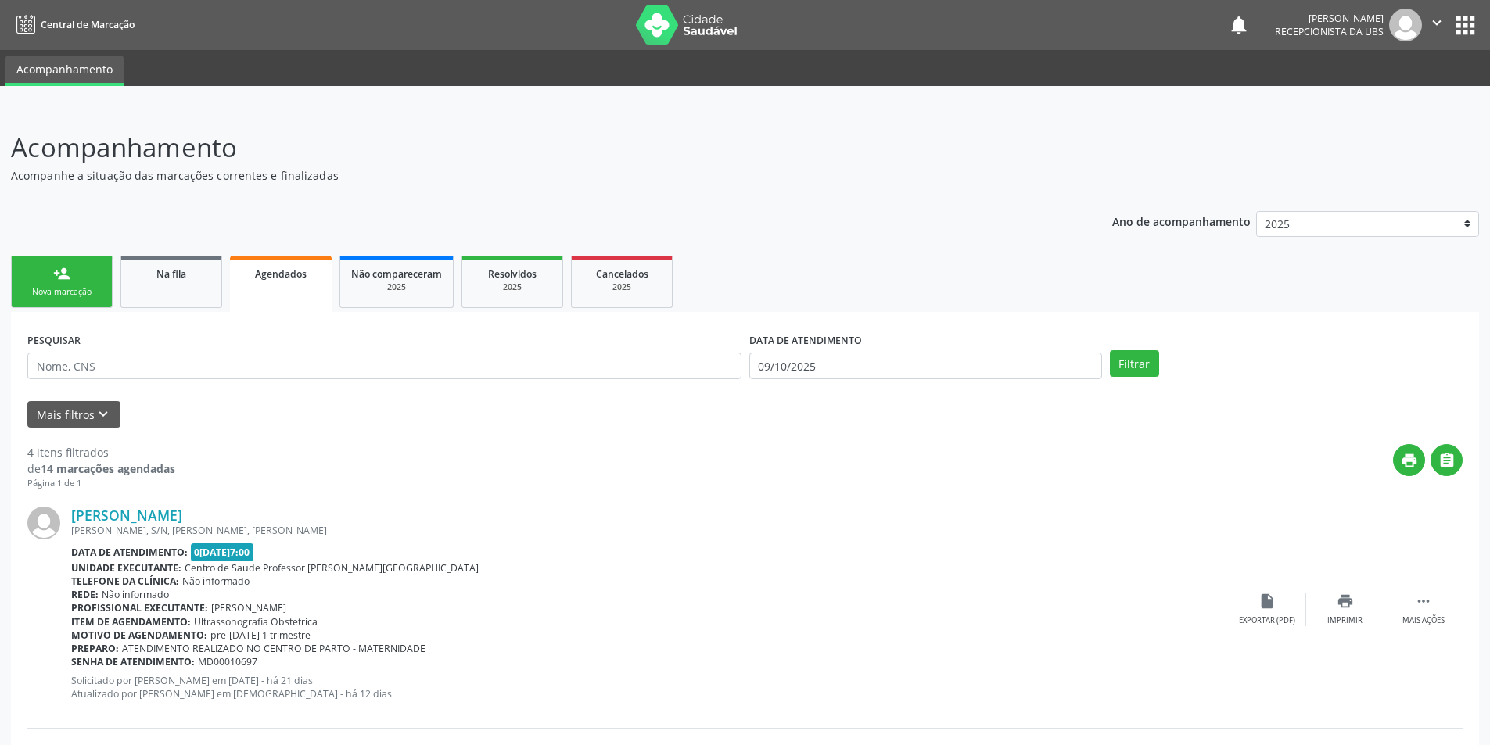
click at [78, 294] on div "Nova marcação" at bounding box center [62, 292] width 78 height 12
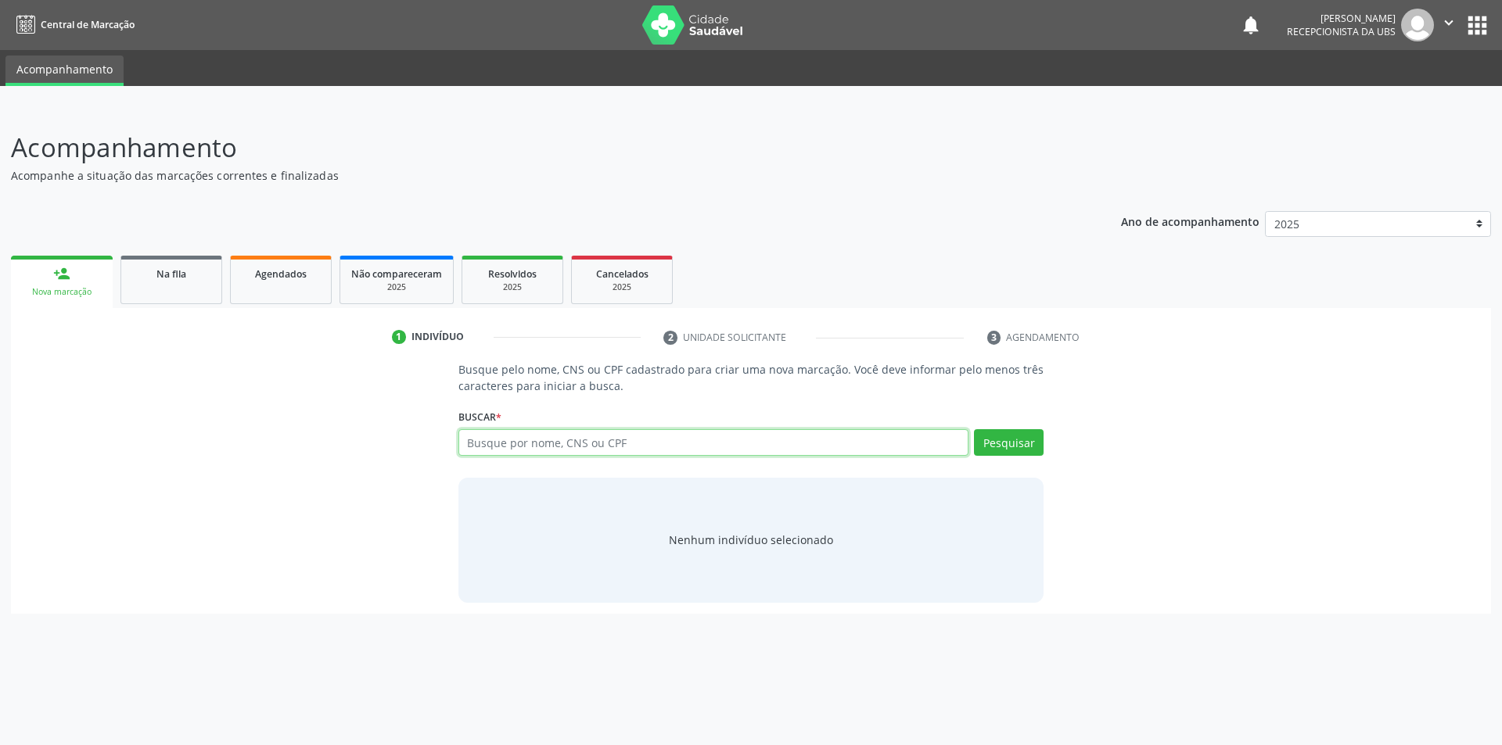
click at [490, 442] on input "text" at bounding box center [713, 442] width 511 height 27
type input "898003498979401"
click at [1003, 438] on button "Pesquisar" at bounding box center [1009, 442] width 70 height 27
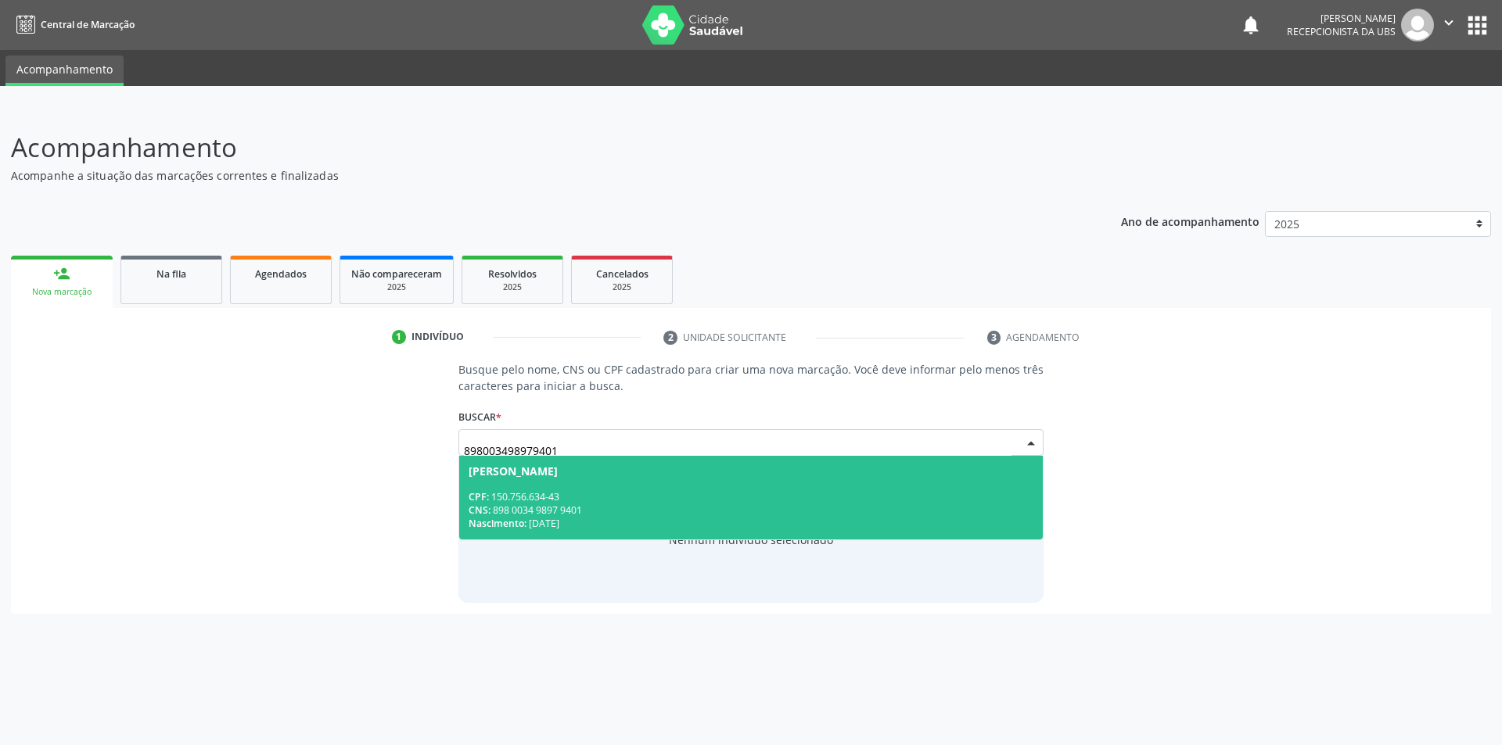
click at [571, 512] on div "CNS: 898 0034 9897 9401" at bounding box center [752, 510] width 566 height 13
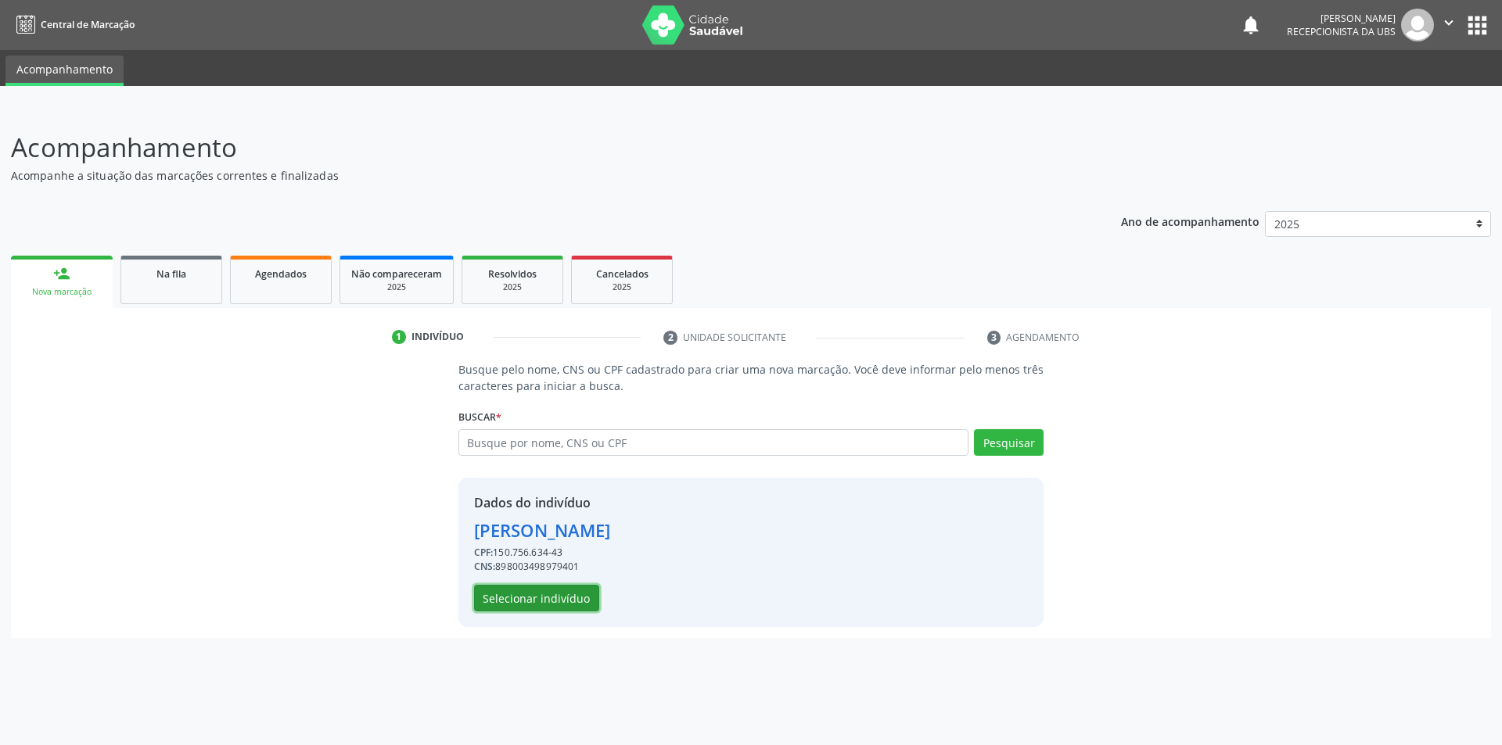
click at [556, 611] on button "Selecionar indivíduo" at bounding box center [536, 598] width 125 height 27
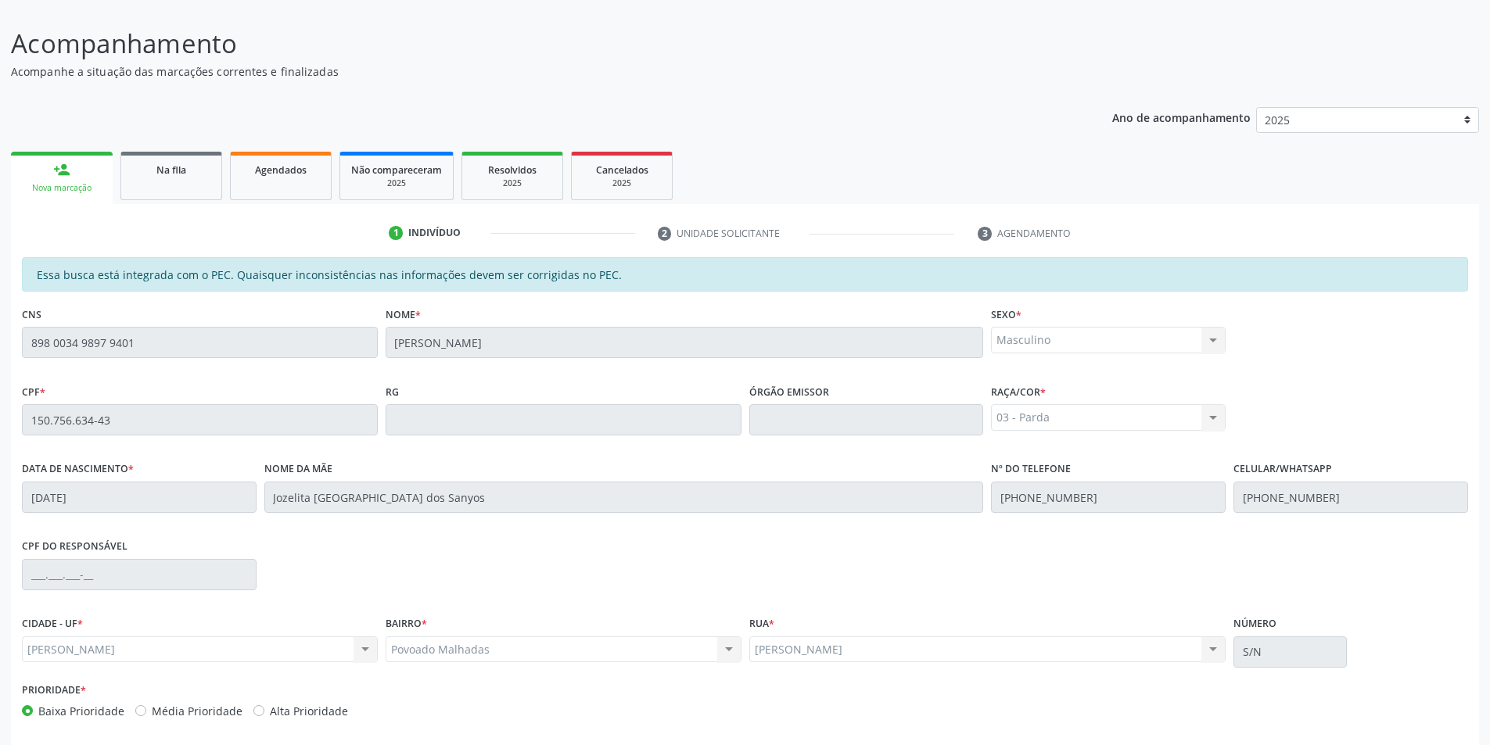
scroll to position [170, 0]
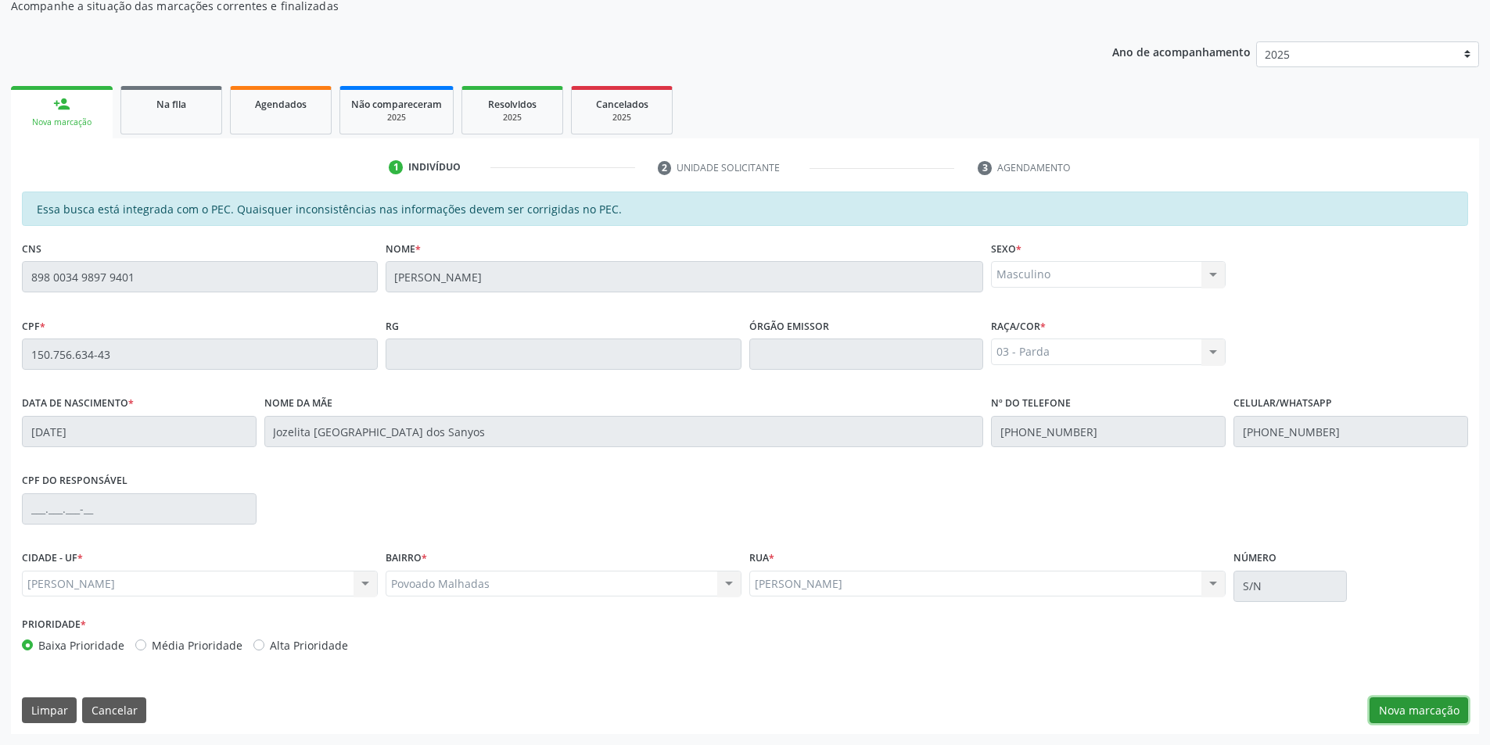
click at [1417, 710] on button "Nova marcação" at bounding box center [1419, 711] width 99 height 27
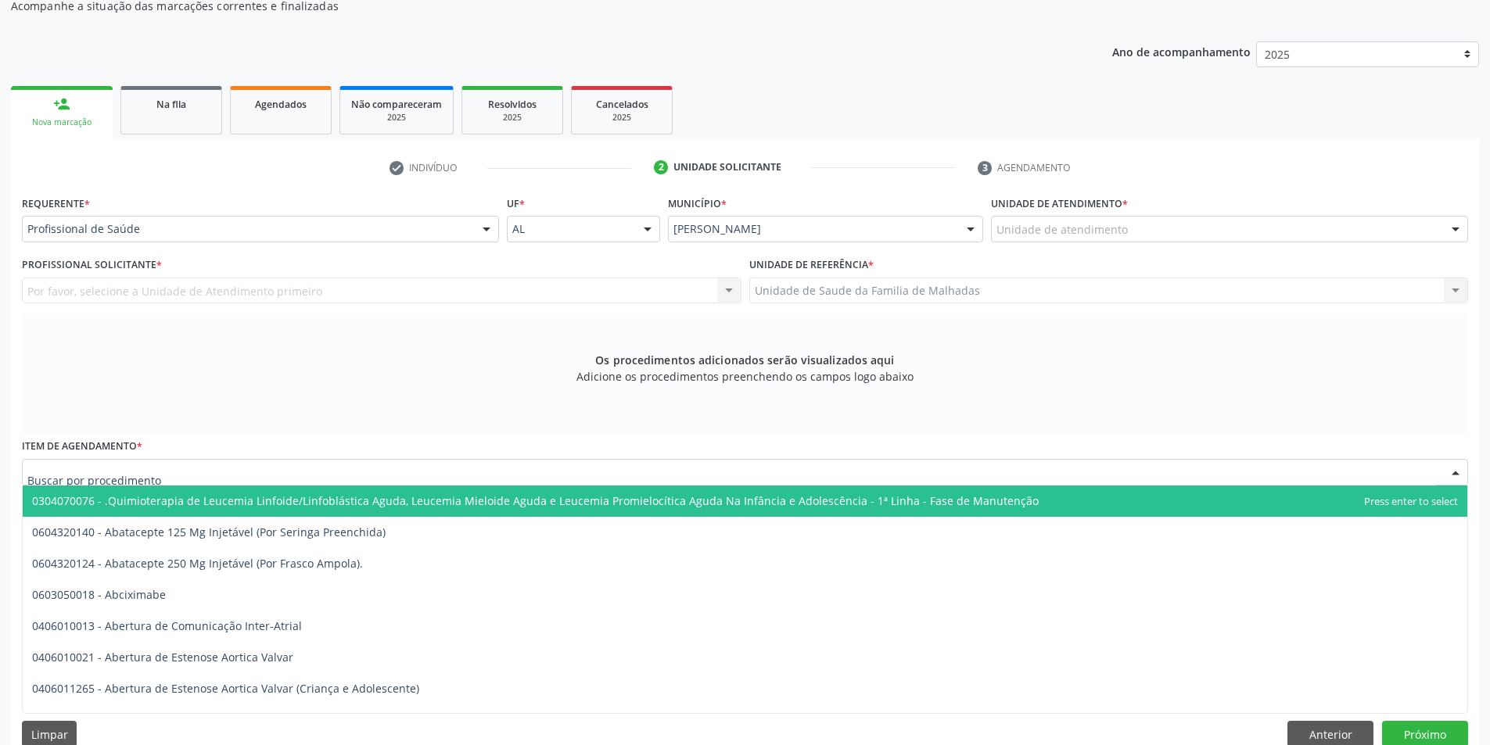
click at [181, 465] on div at bounding box center [745, 472] width 1446 height 27
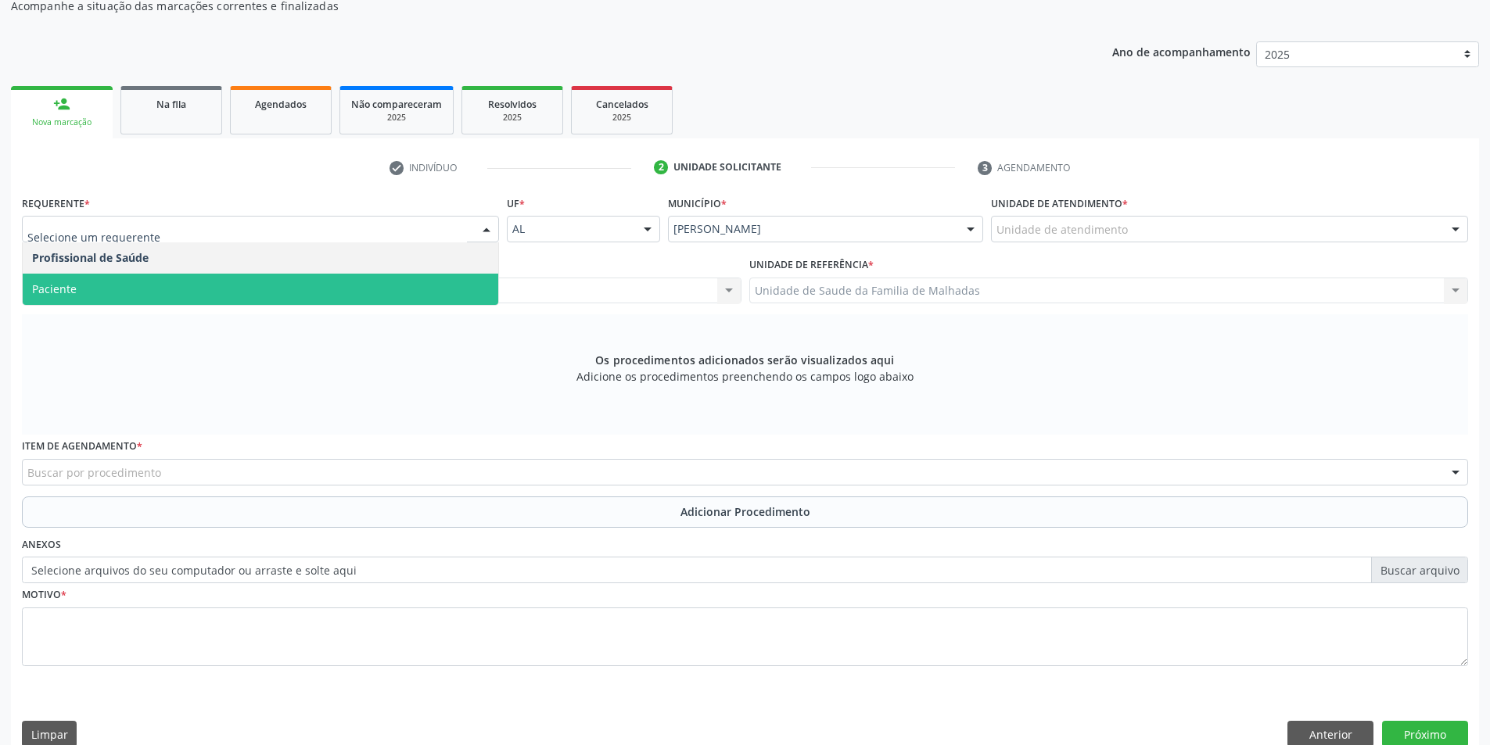
click at [172, 298] on span "Paciente" at bounding box center [261, 289] width 476 height 31
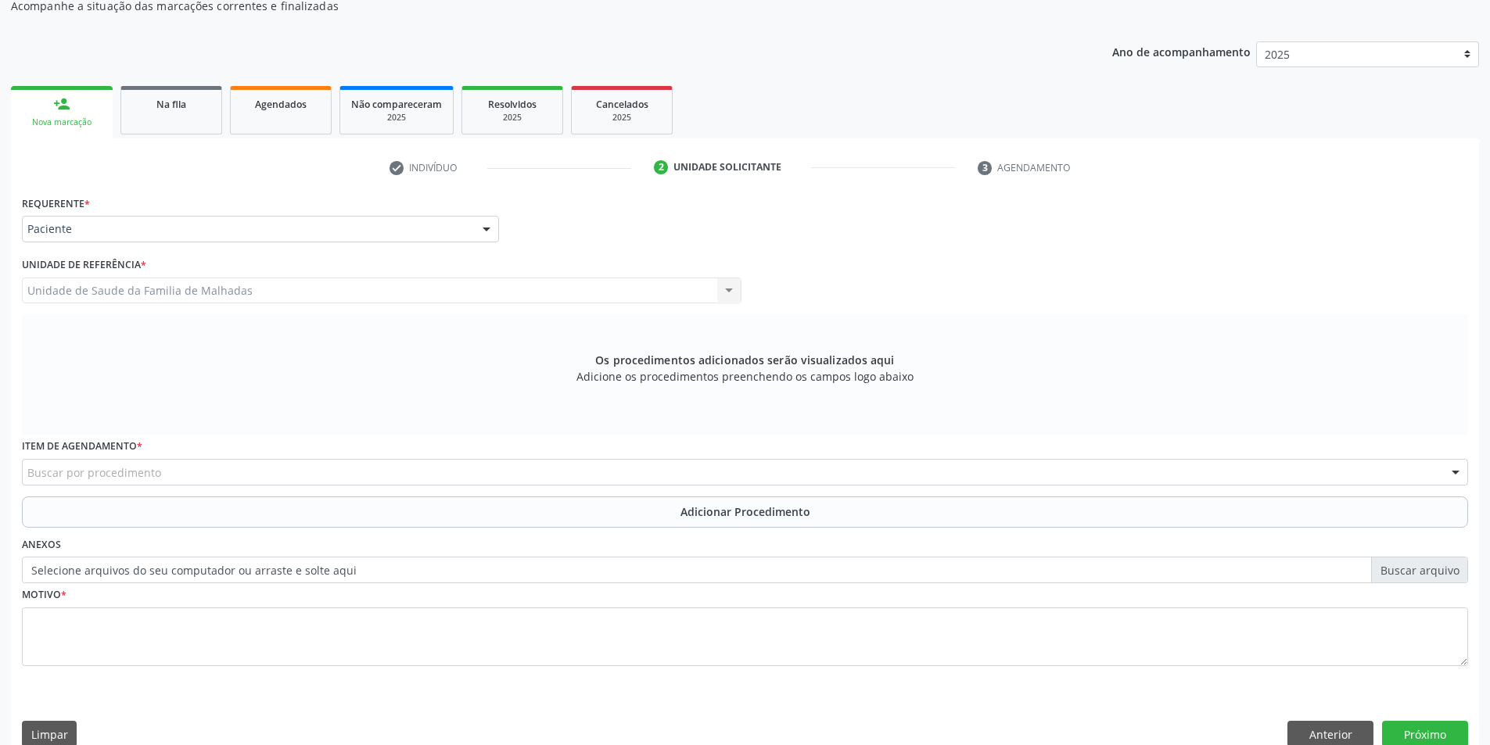
click at [243, 478] on div "Buscar por procedimento" at bounding box center [745, 472] width 1446 height 27
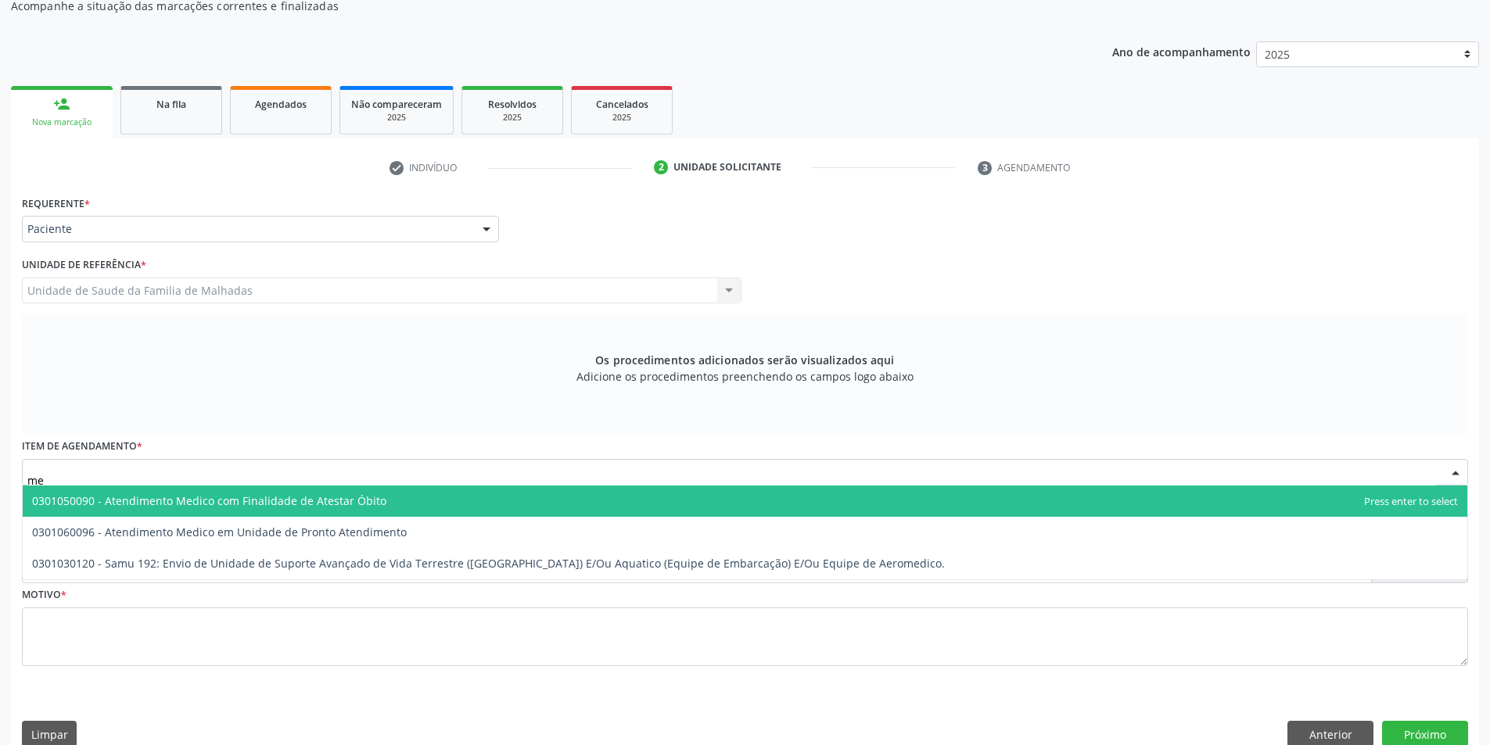
type input "m"
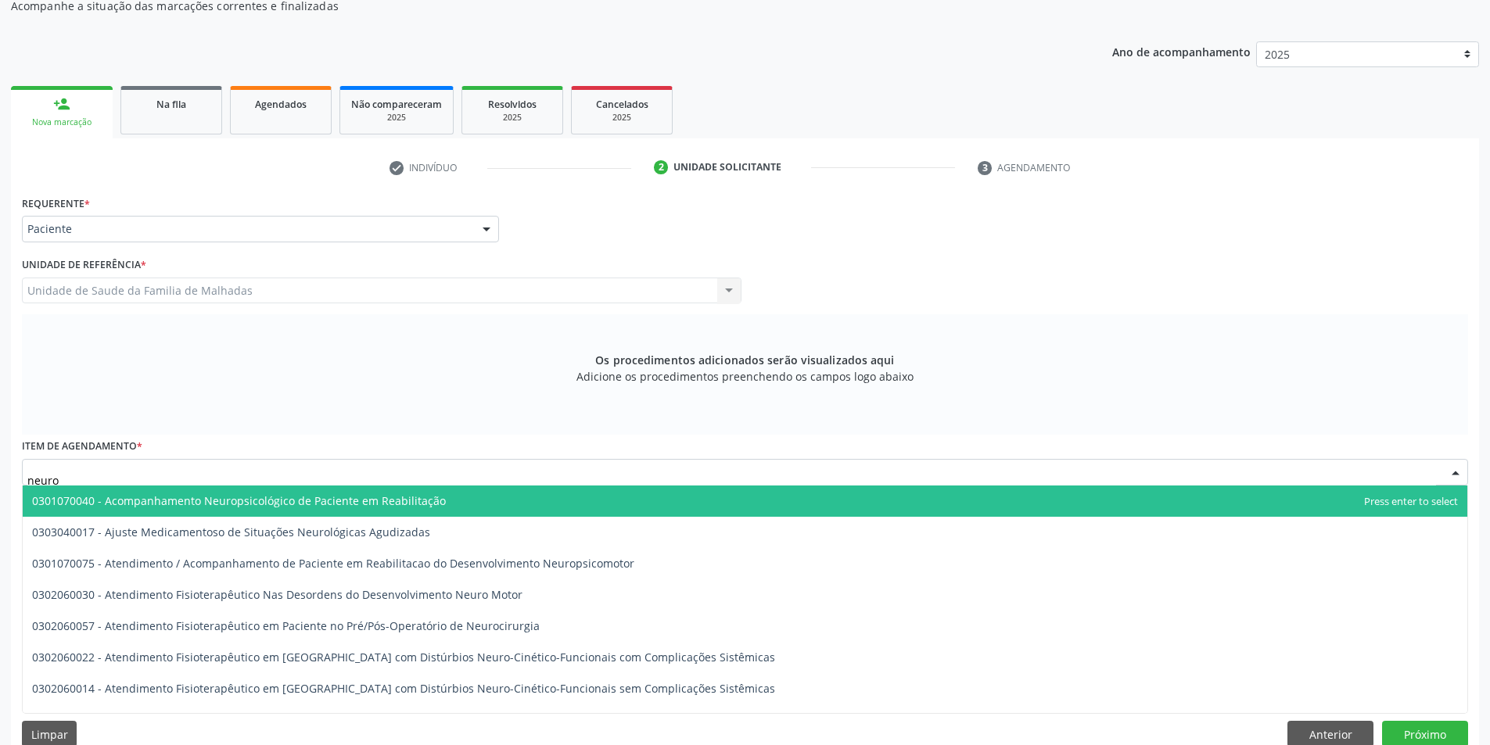
type input "neurol"
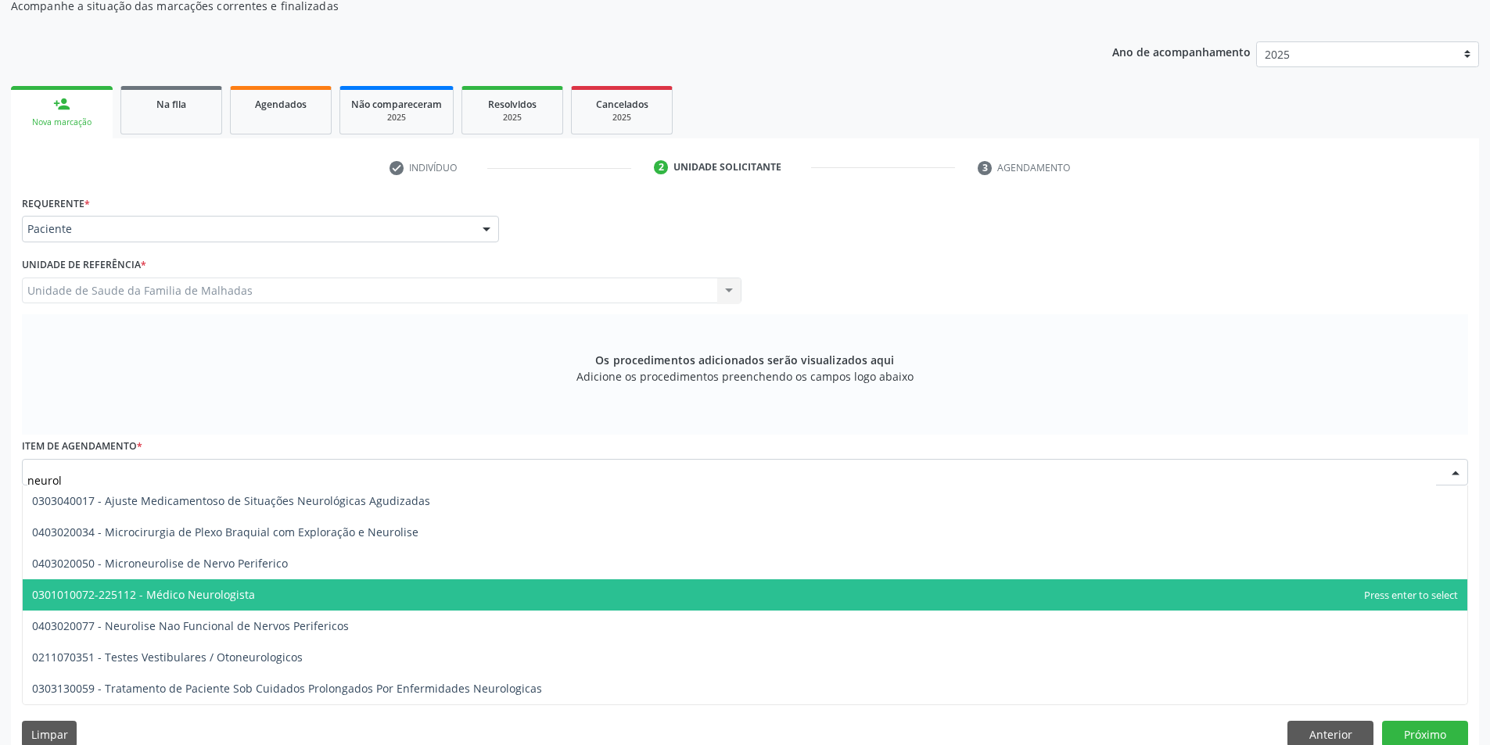
click at [209, 594] on span "0301010072-225112 - Médico Neurologista" at bounding box center [143, 594] width 223 height 15
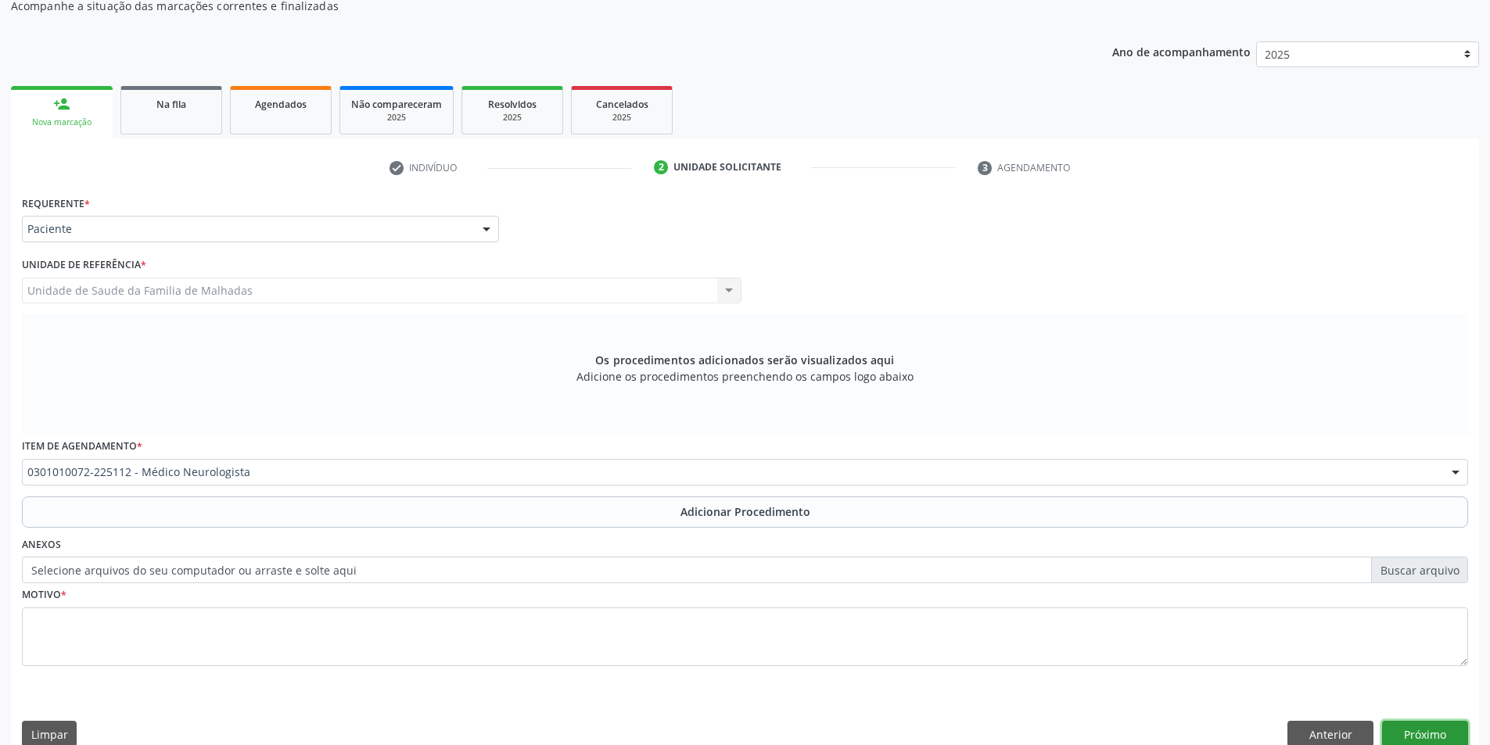
click at [1435, 735] on button "Próximo" at bounding box center [1425, 734] width 86 height 27
click at [72, 643] on textarea at bounding box center [745, 637] width 1446 height 59
type textarea "n"
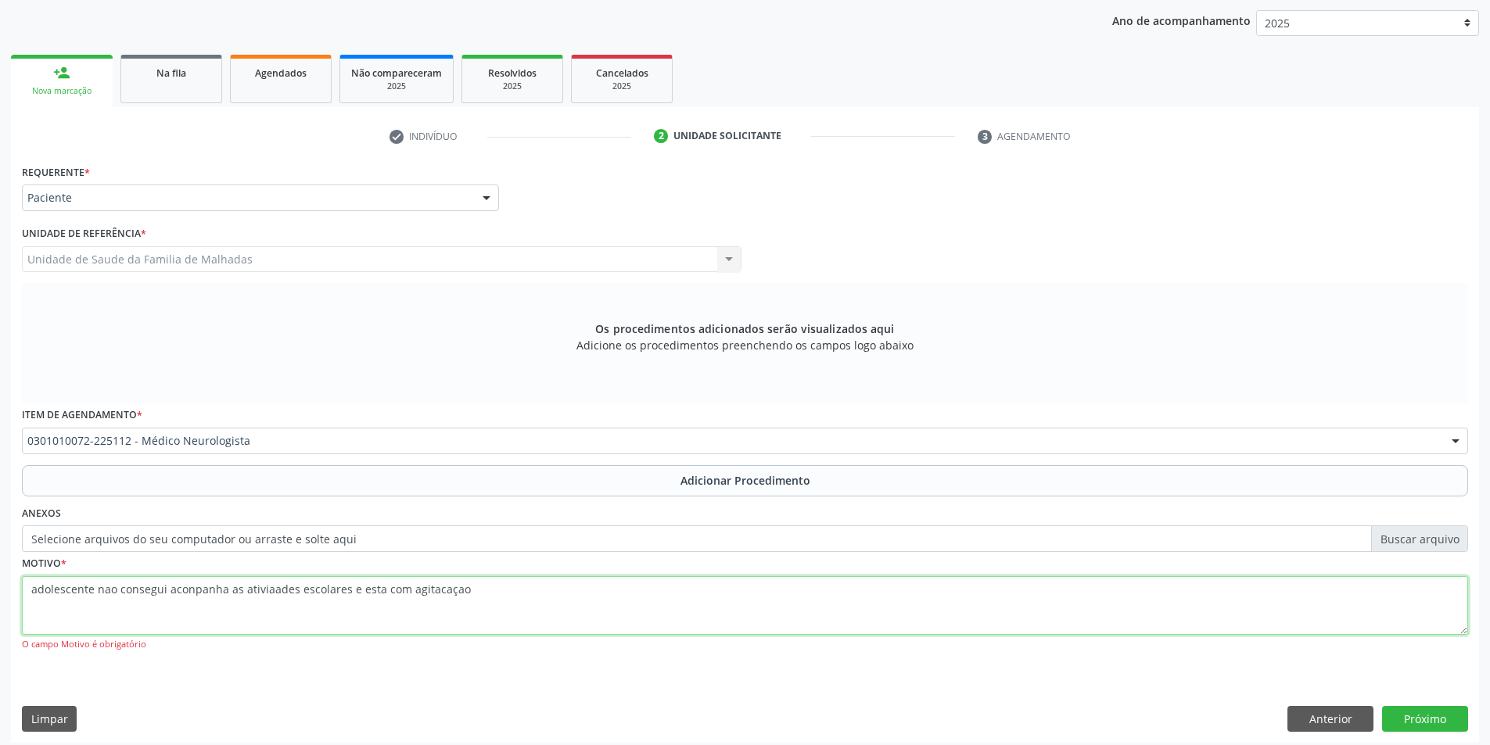
scroll to position [210, 0]
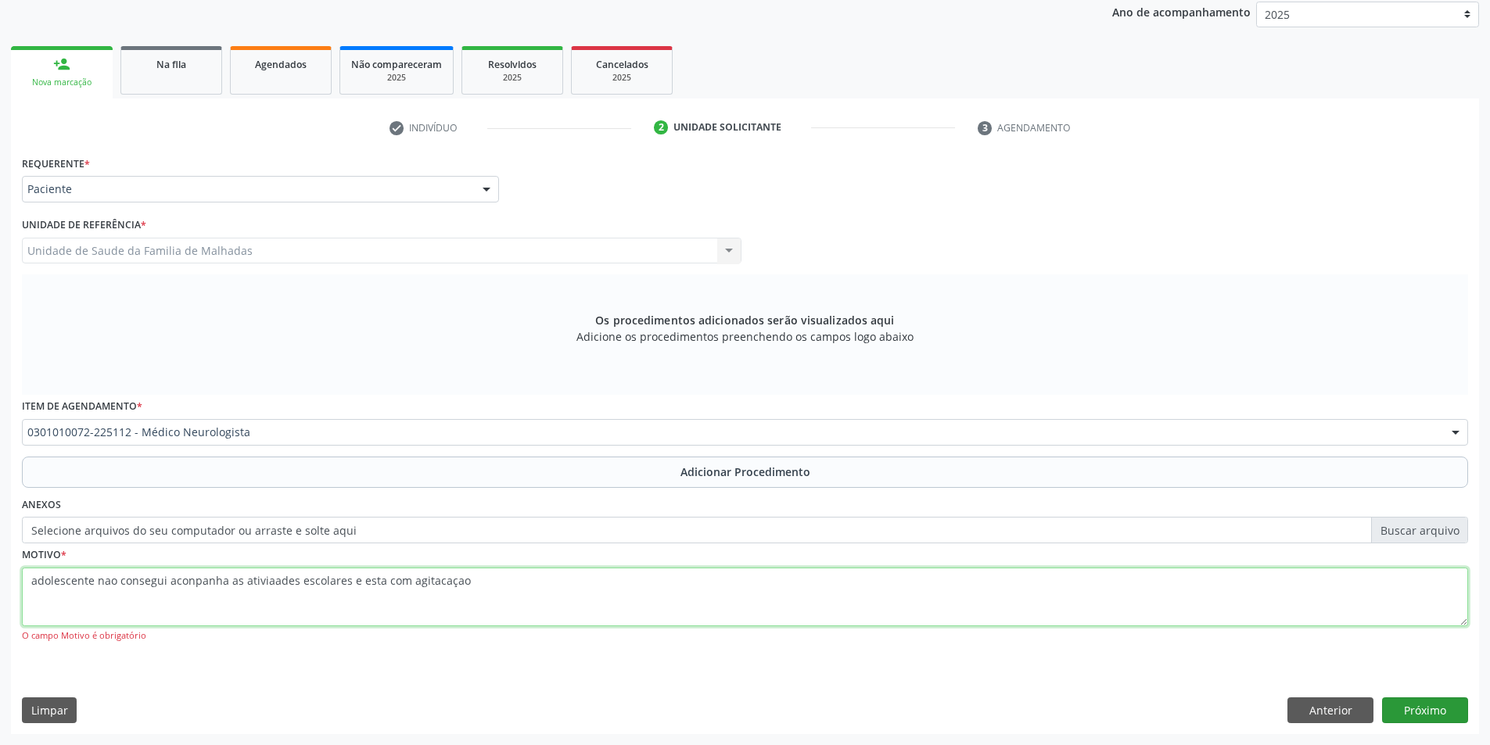
type textarea "adolescente nao consegui aconpanha as ativiaades escolares e esta com agitacaçao"
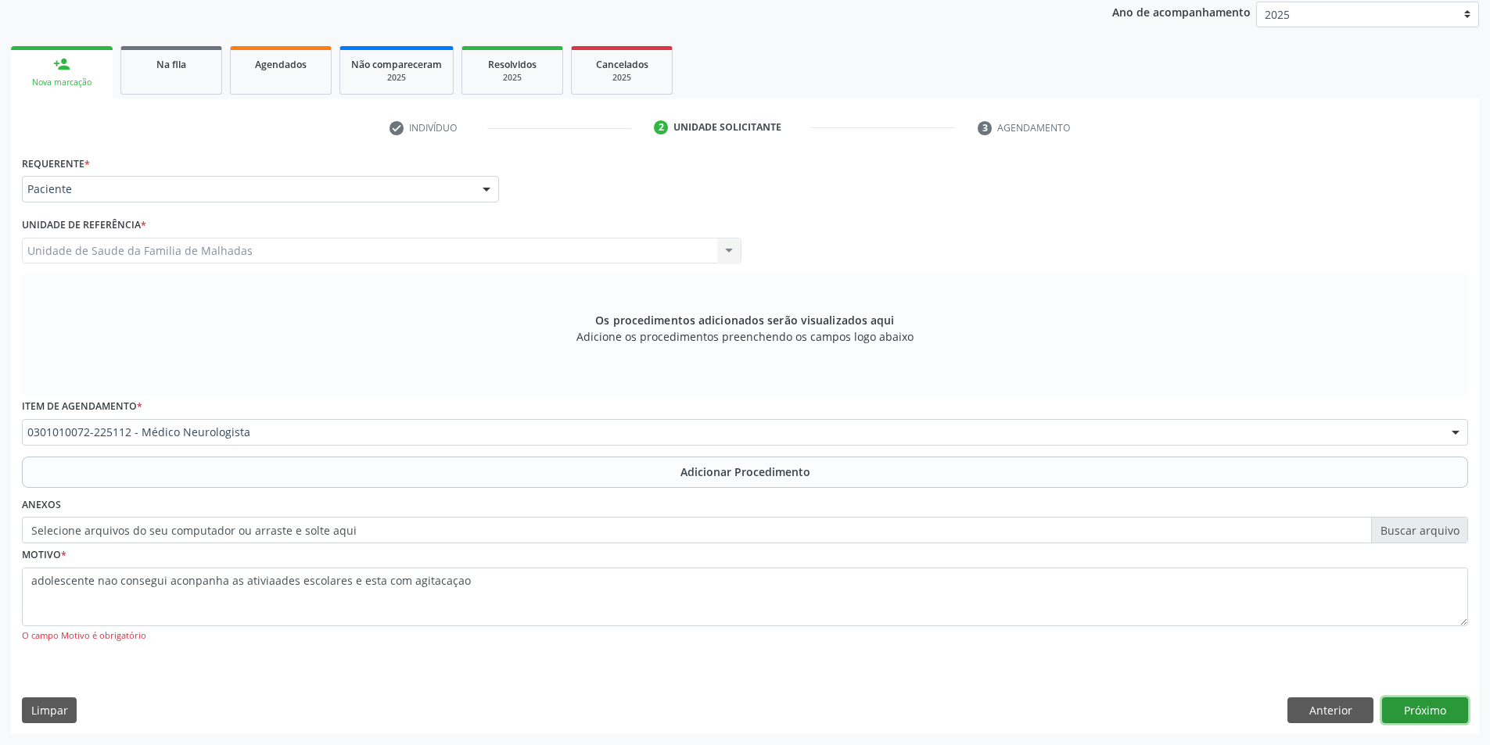
click at [1405, 710] on button "Próximo" at bounding box center [1425, 711] width 86 height 27
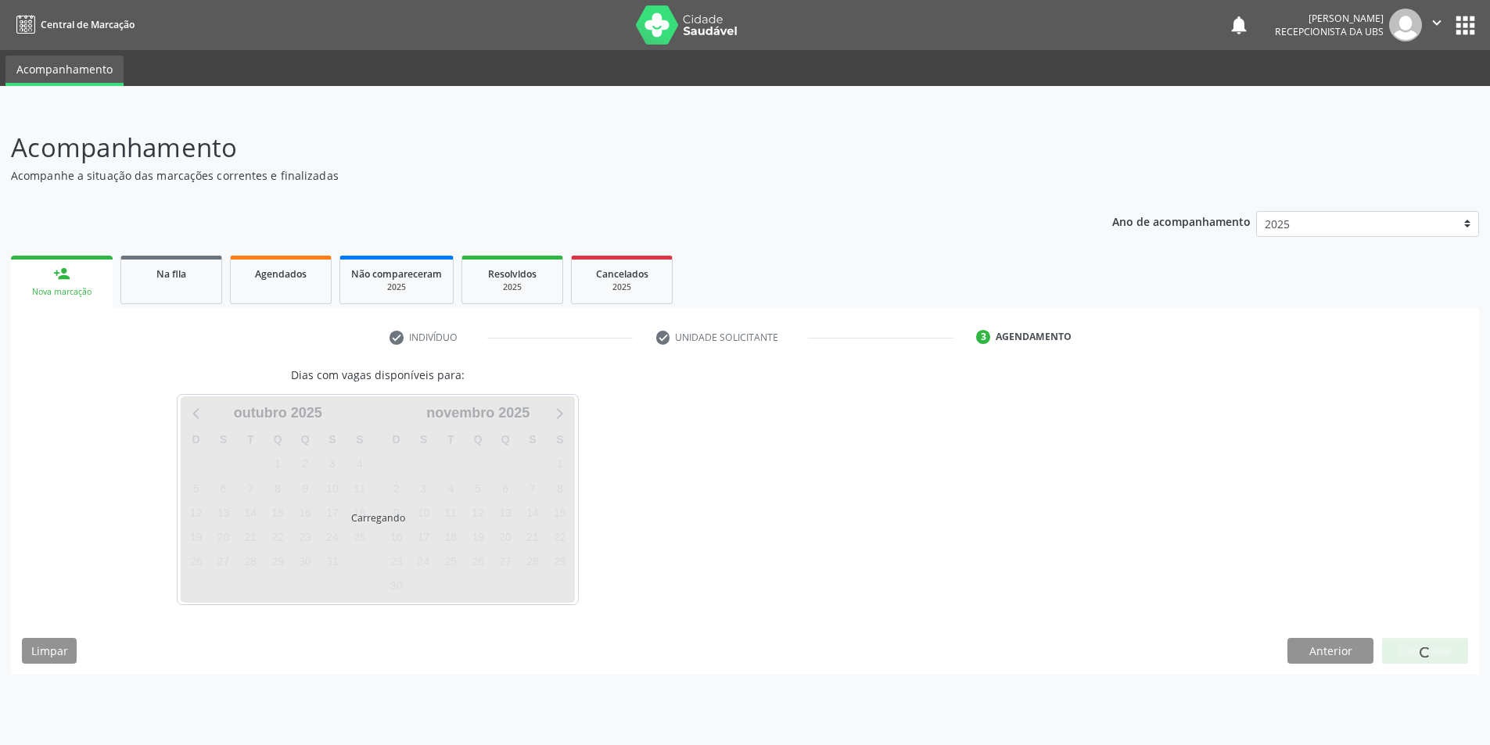
scroll to position [0, 0]
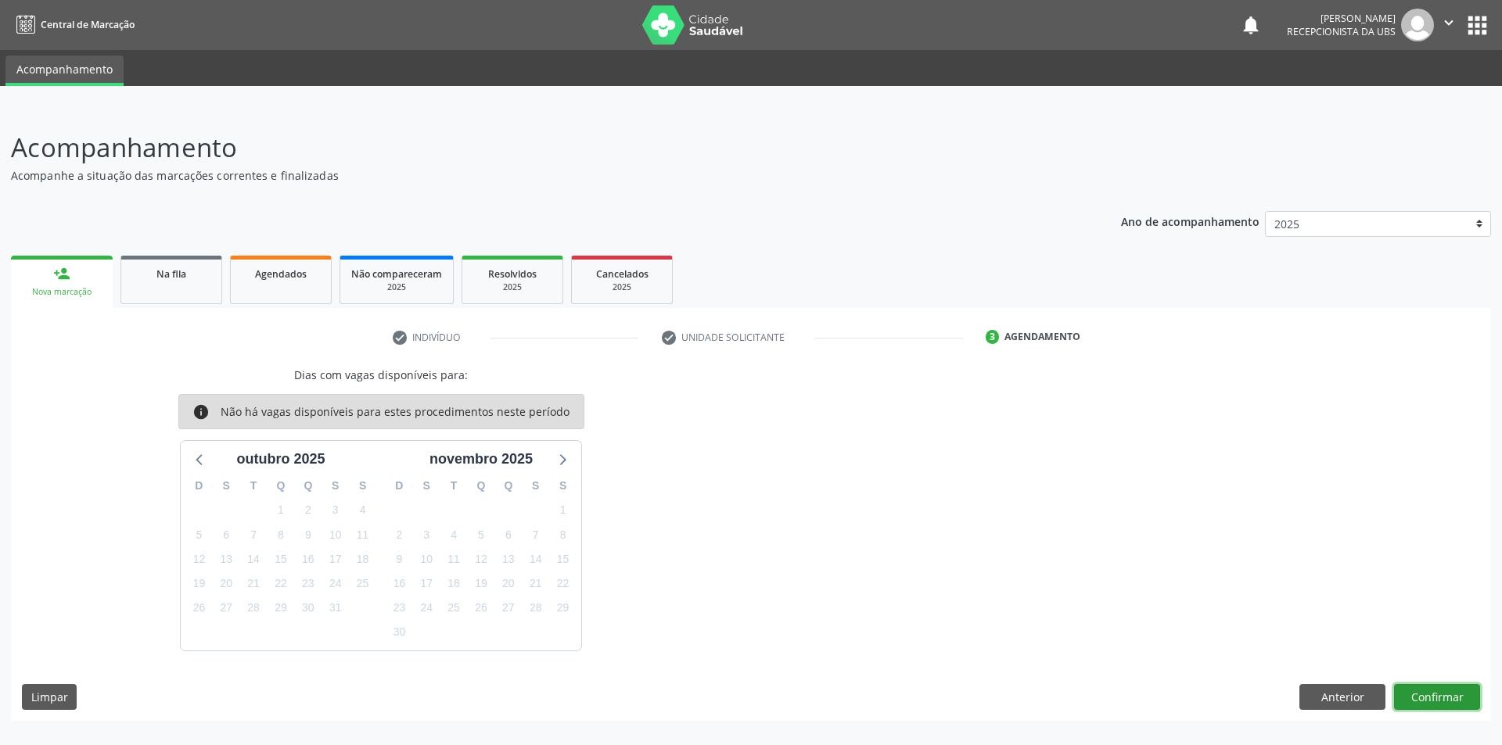
click at [1437, 700] on button "Confirmar" at bounding box center [1437, 697] width 86 height 27
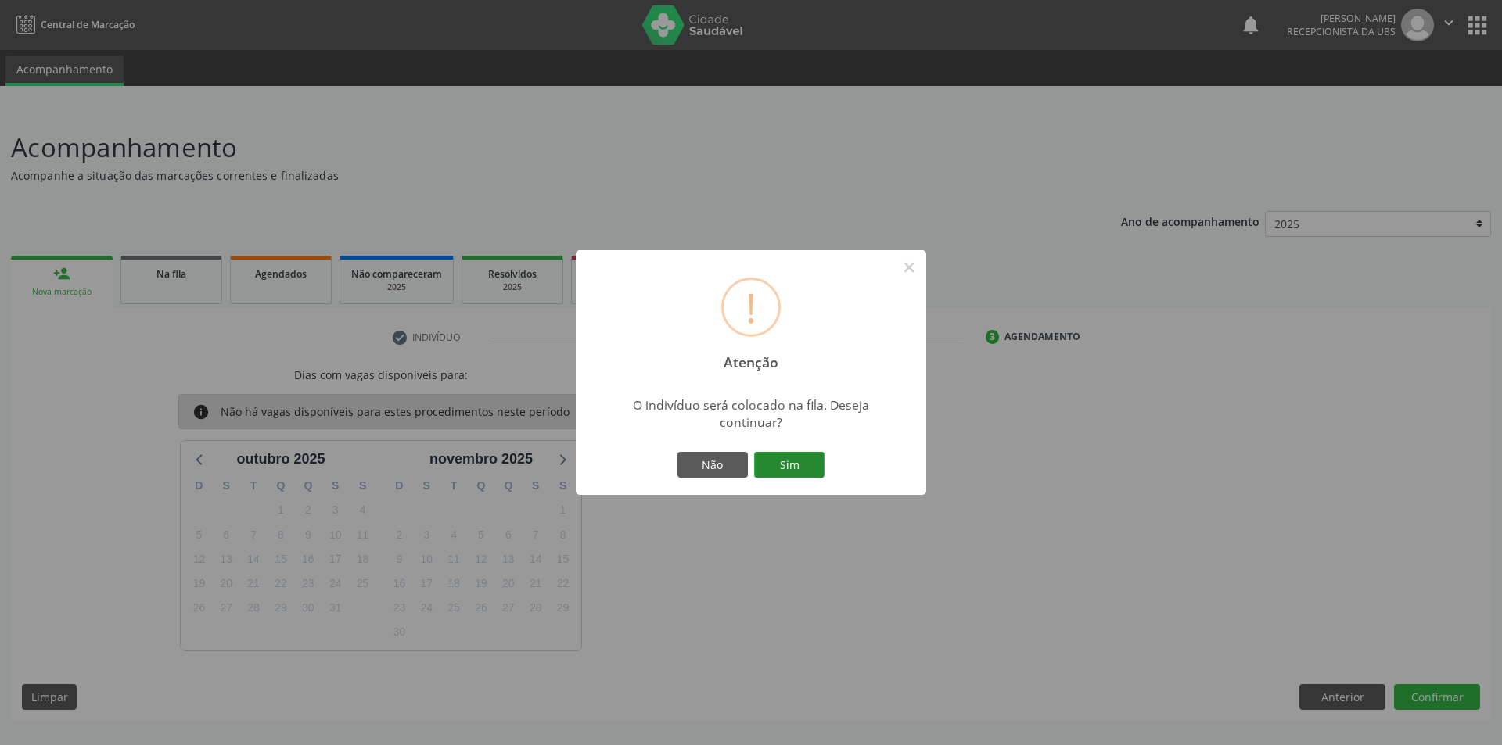
click at [817, 476] on button "Sim" at bounding box center [789, 465] width 70 height 27
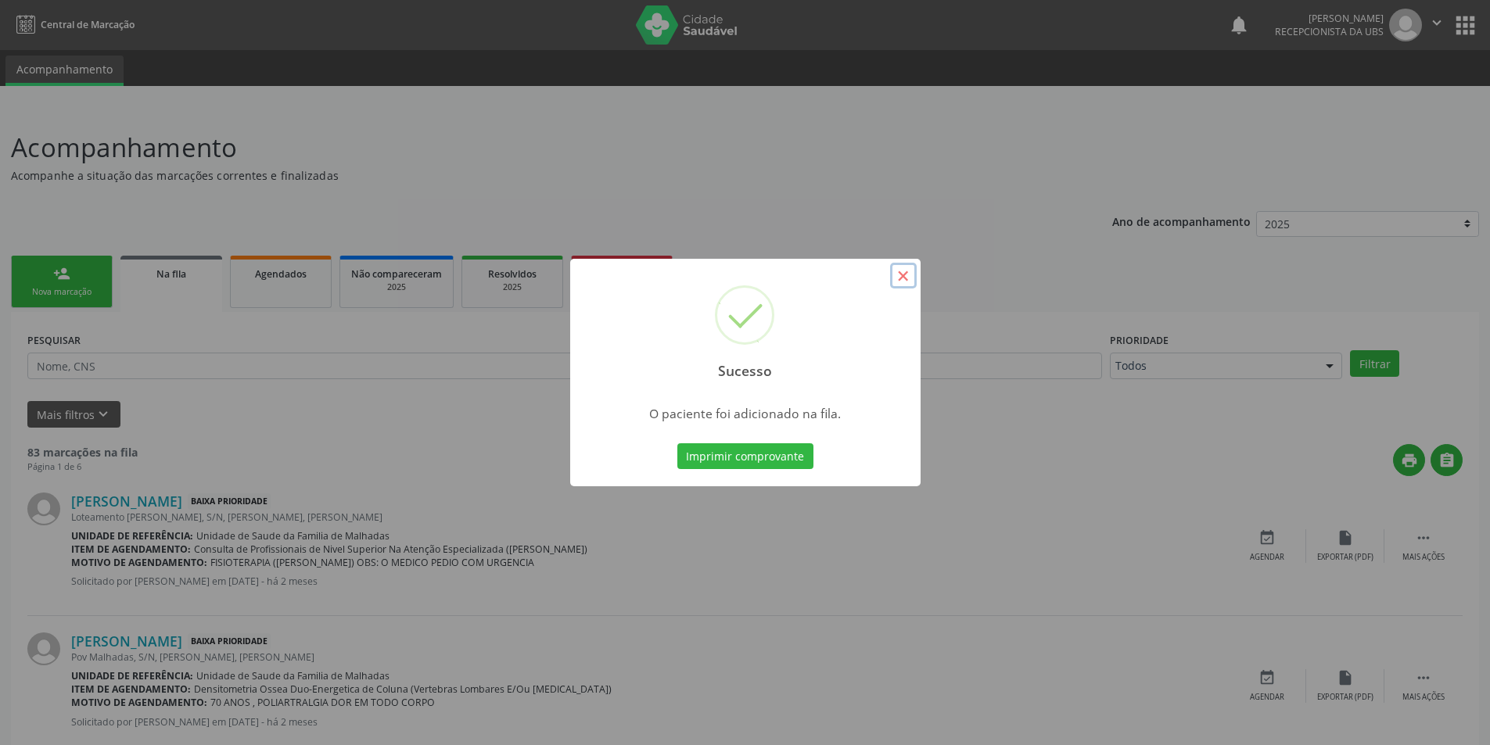
click at [897, 273] on button "×" at bounding box center [903, 276] width 27 height 27
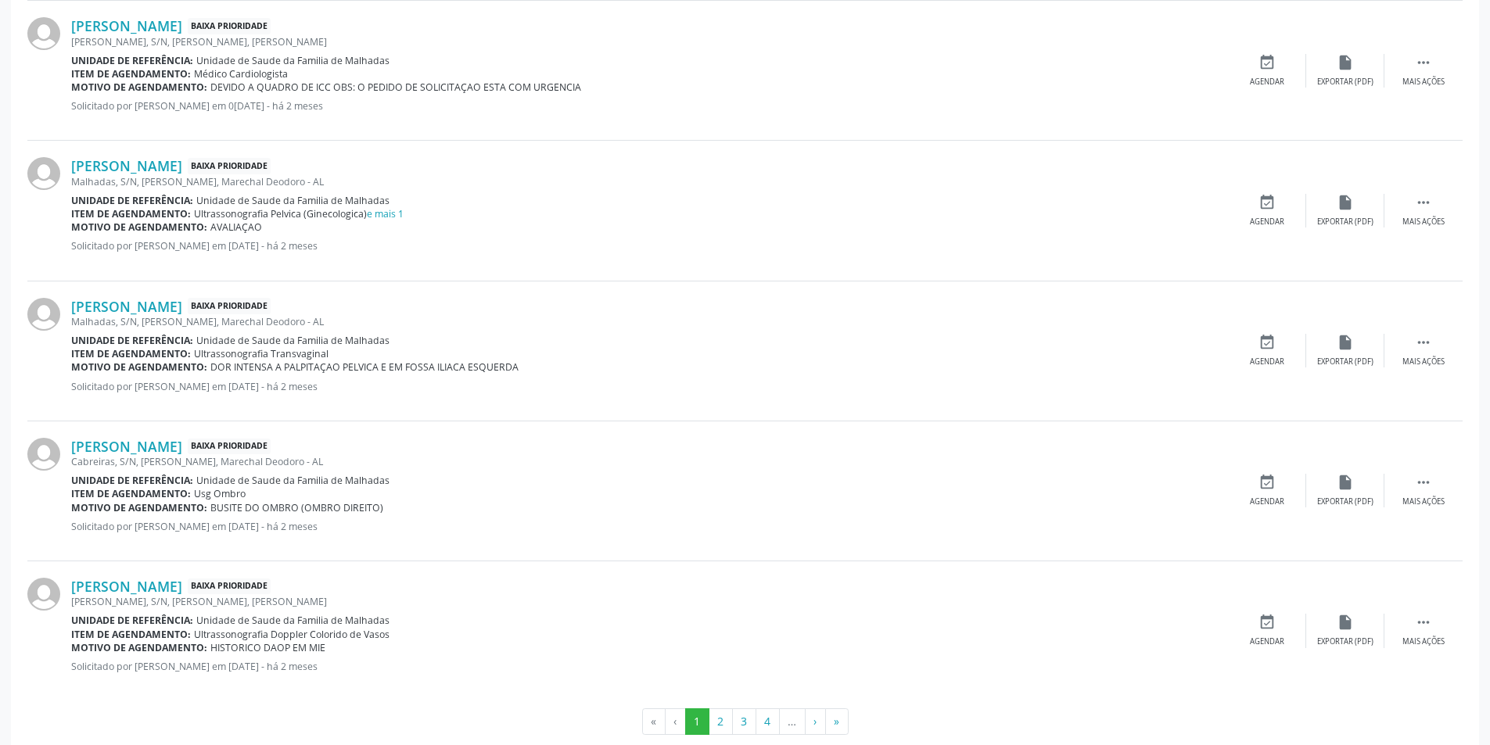
scroll to position [1905, 0]
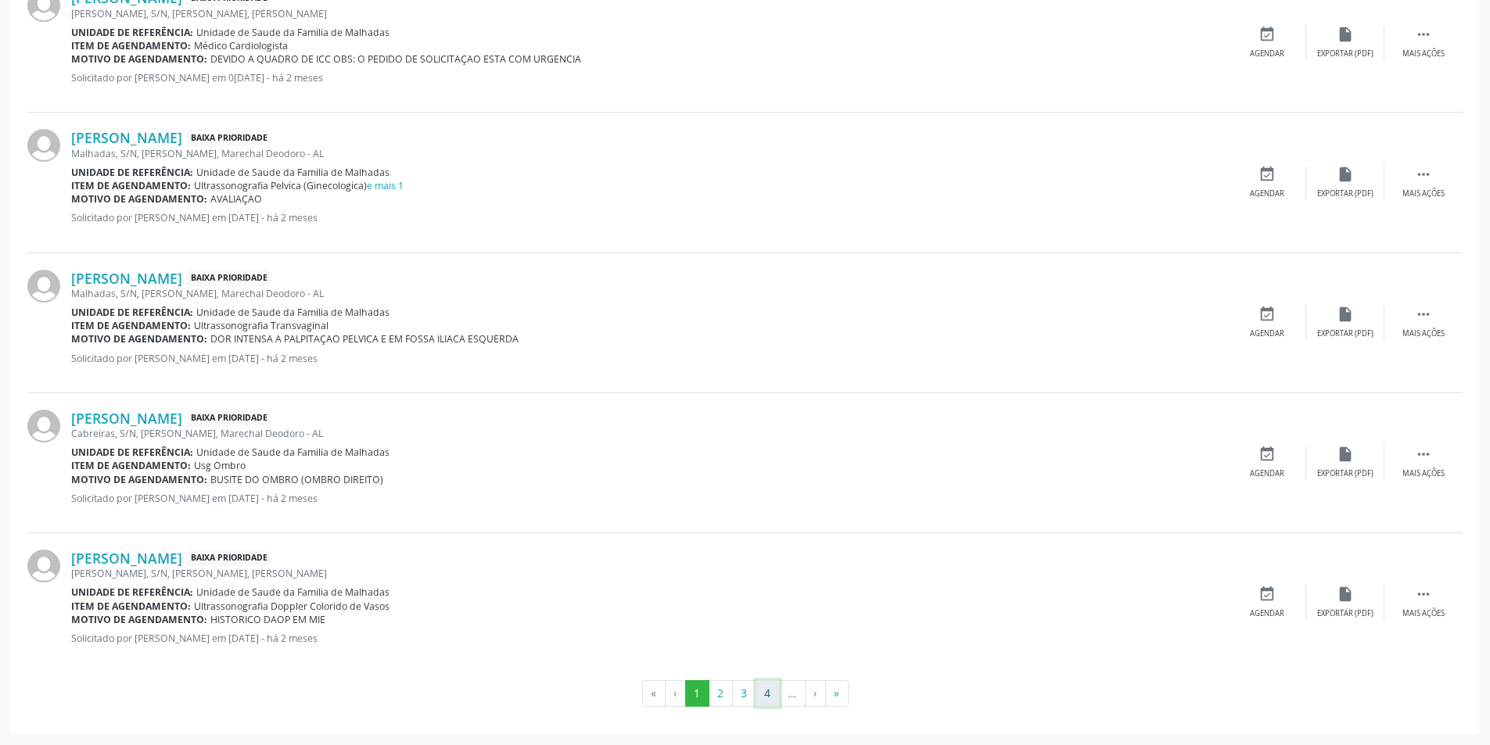
click at [774, 699] on button "4" at bounding box center [768, 694] width 24 height 27
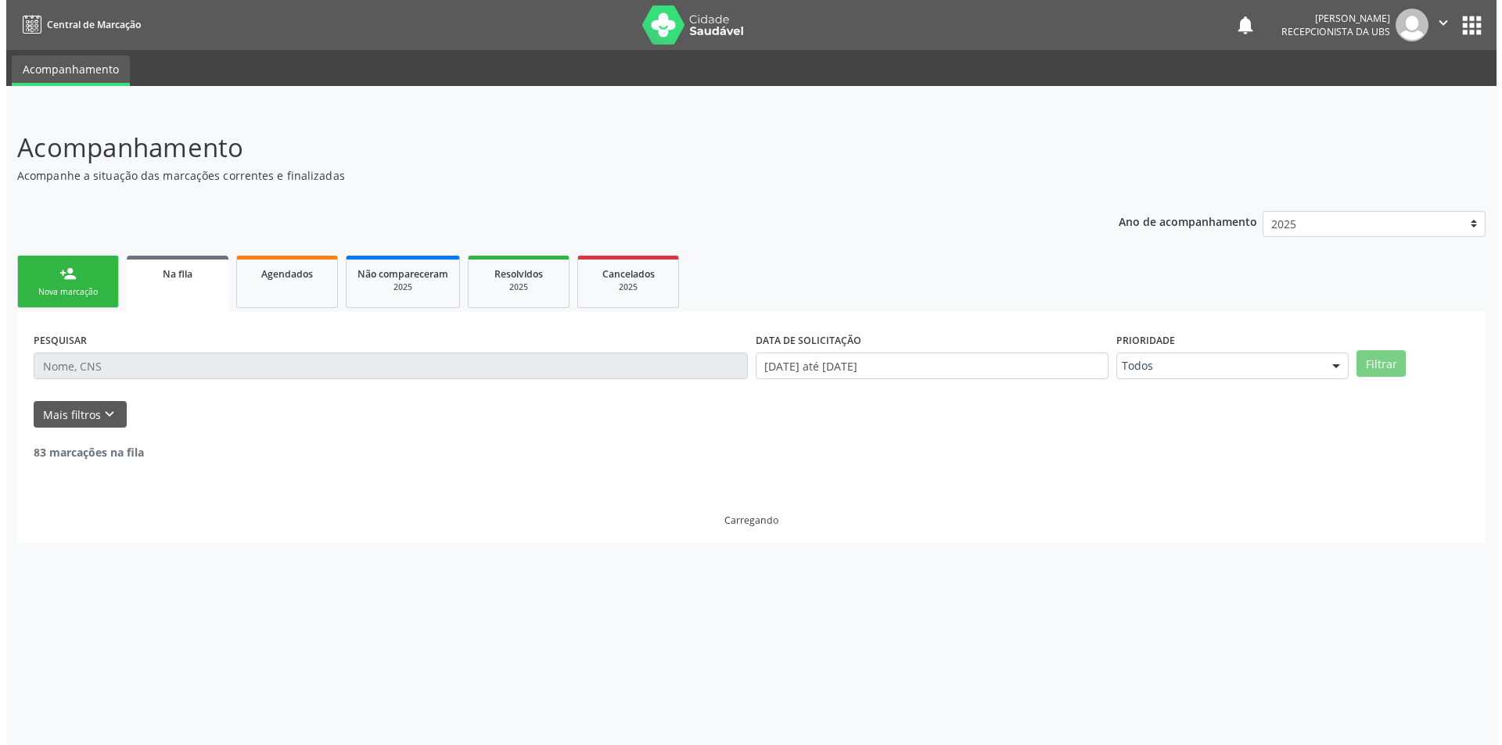
scroll to position [0, 0]
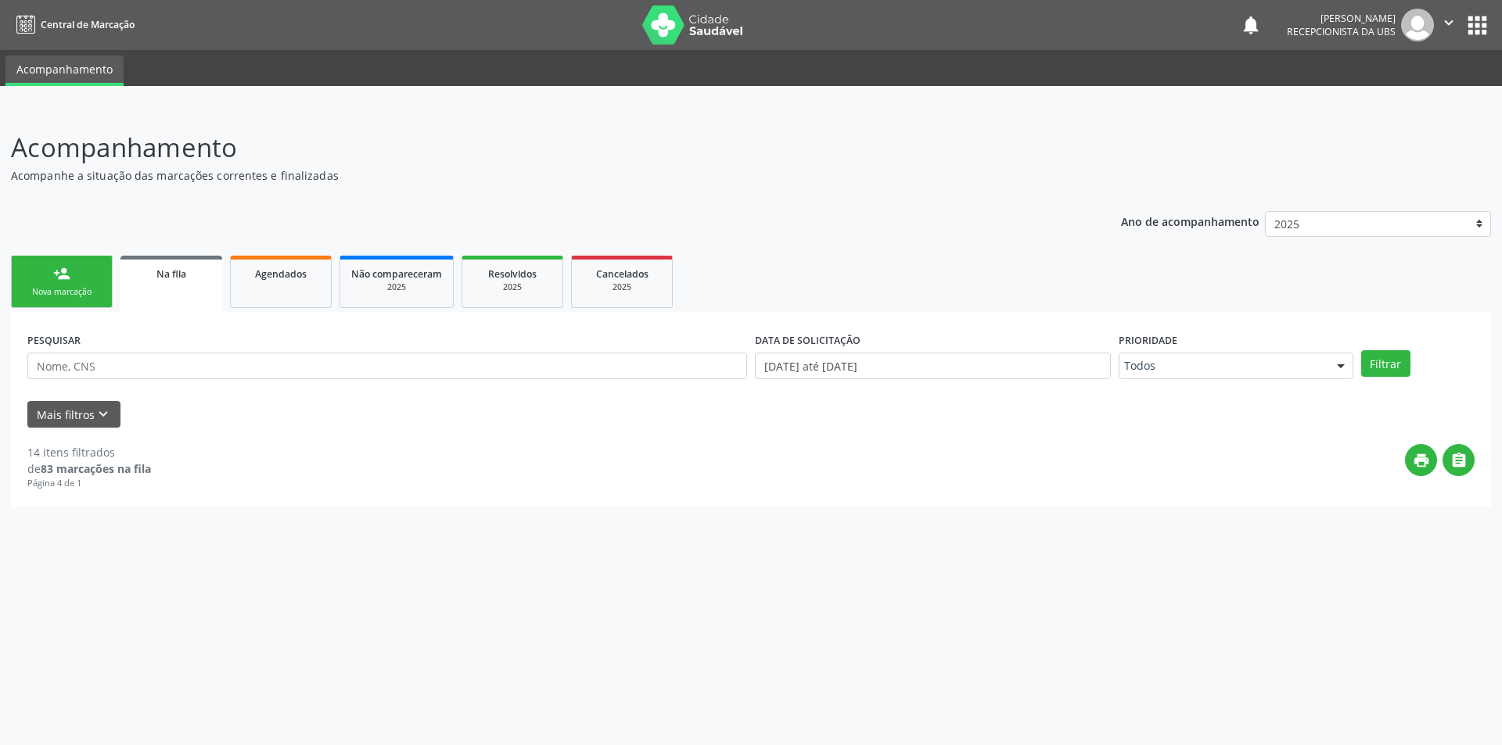
click at [167, 273] on span "Na fila" at bounding box center [171, 274] width 30 height 13
